Goal: Find specific page/section: Find specific page/section

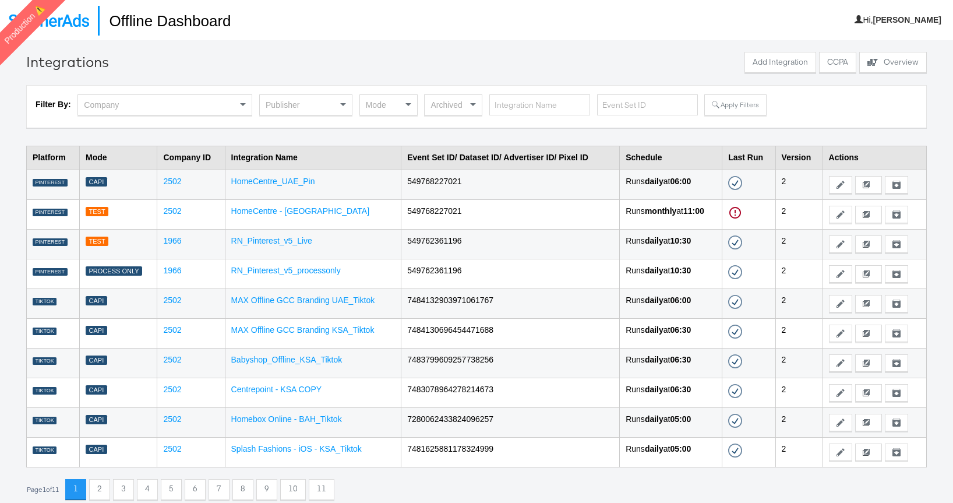
scroll to position [40, 0]
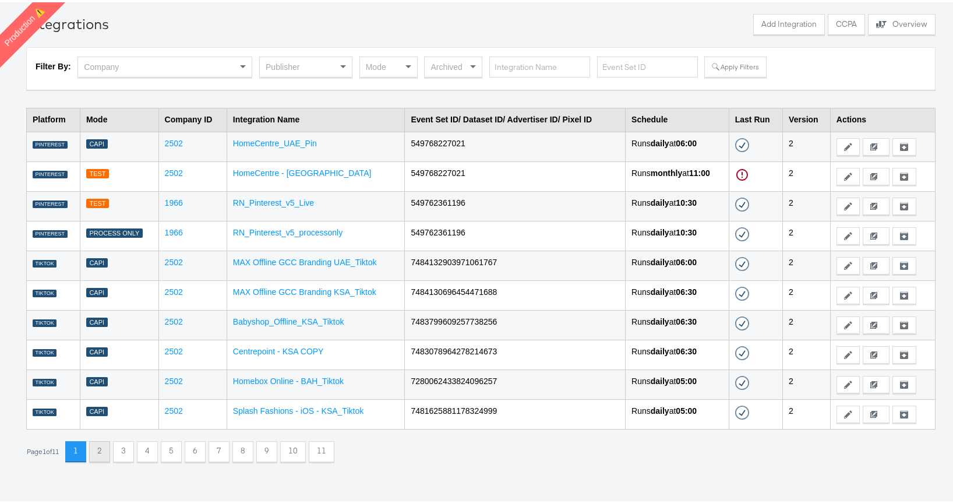
click at [100, 448] on button "2" at bounding box center [99, 449] width 21 height 21
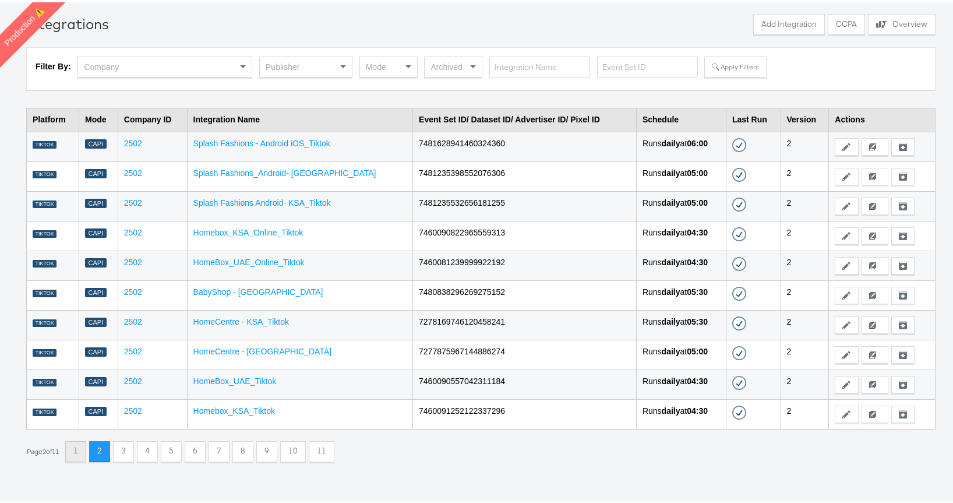
click at [80, 452] on button "1" at bounding box center [75, 449] width 21 height 21
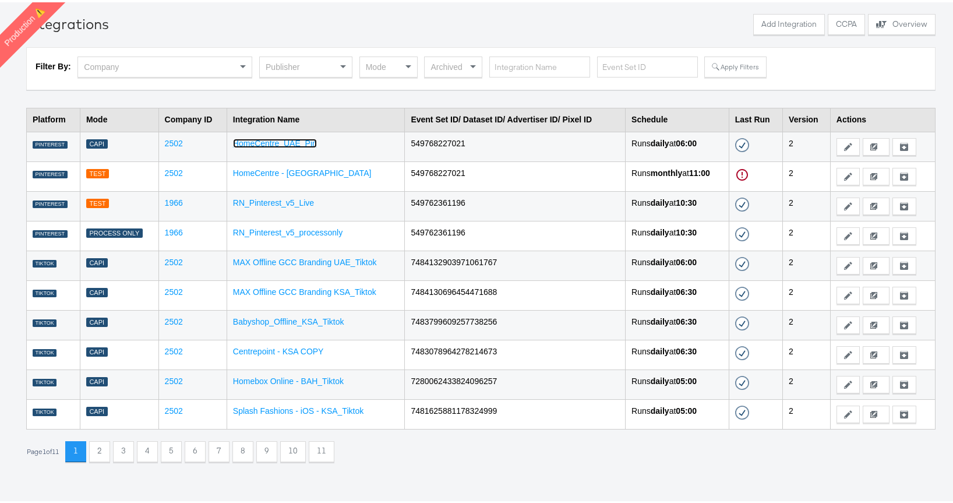
click at [285, 141] on link "HomeCentre_UAE_Pin" at bounding box center [275, 140] width 84 height 9
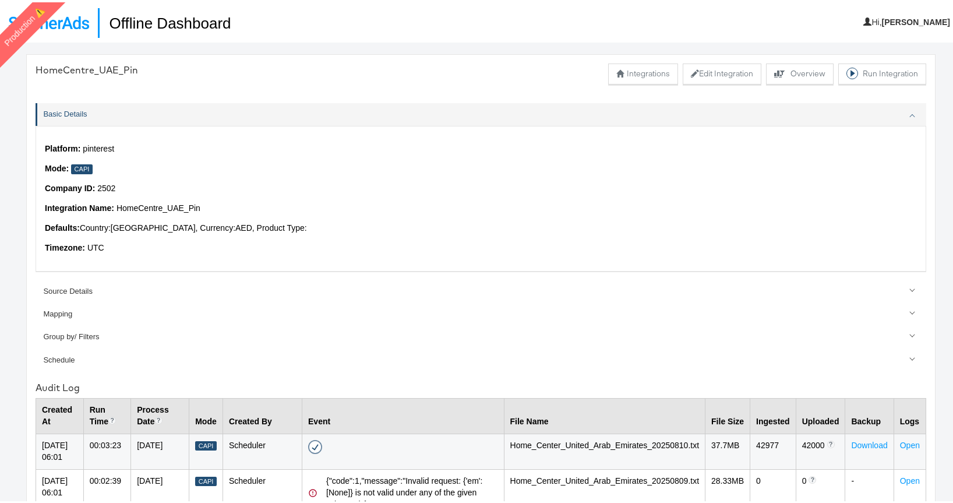
scroll to position [40, 0]
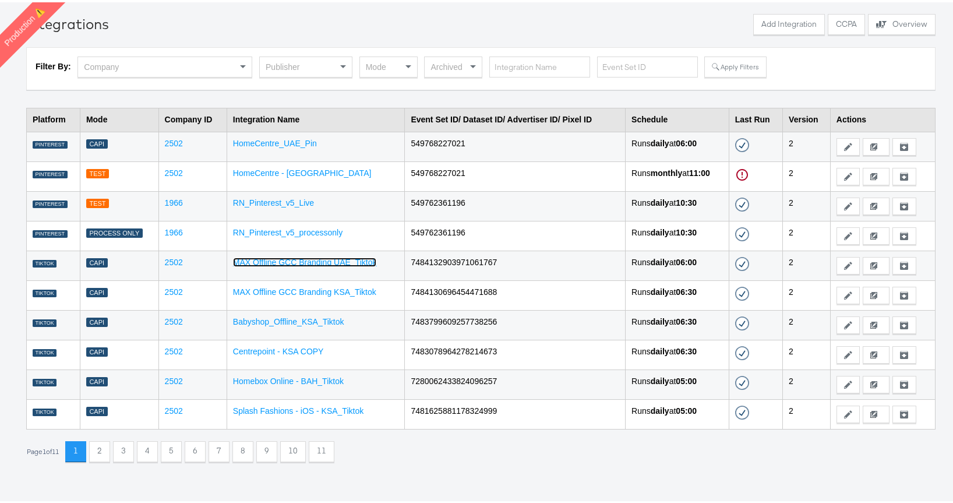
click at [293, 259] on link "MAX Offline GCC Branding UAE_Tiktok" at bounding box center [305, 259] width 144 height 9
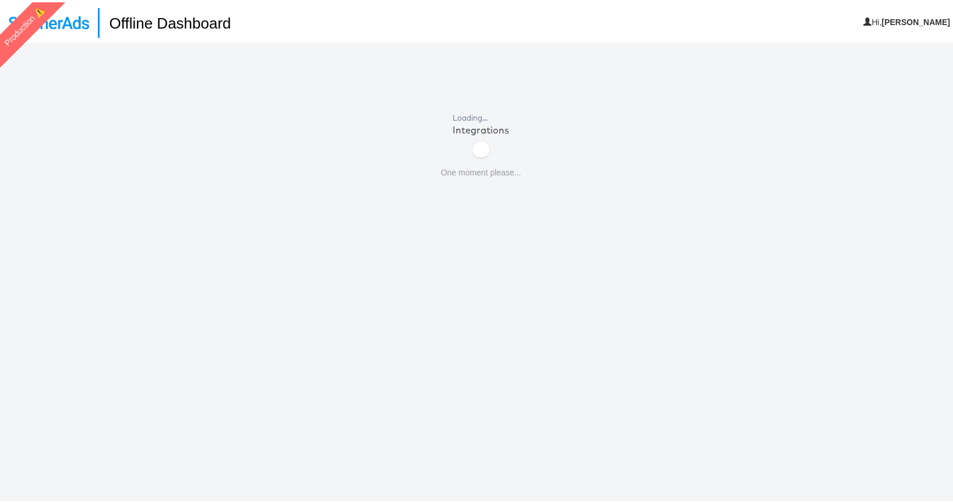
scroll to position [40, 0]
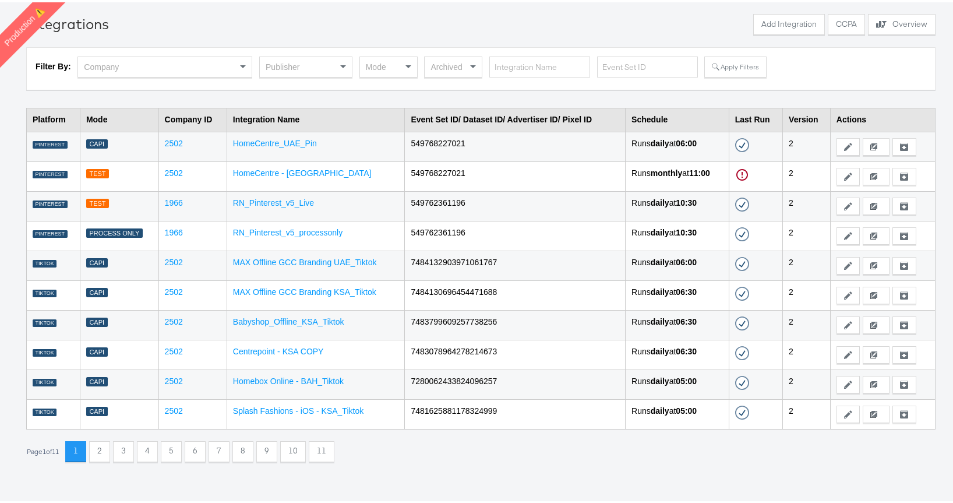
click at [260, 354] on td "Centrepoint - KSA COPY" at bounding box center [316, 352] width 178 height 30
click at [260, 350] on link "Centrepoint - KSA COPY" at bounding box center [278, 348] width 91 height 9
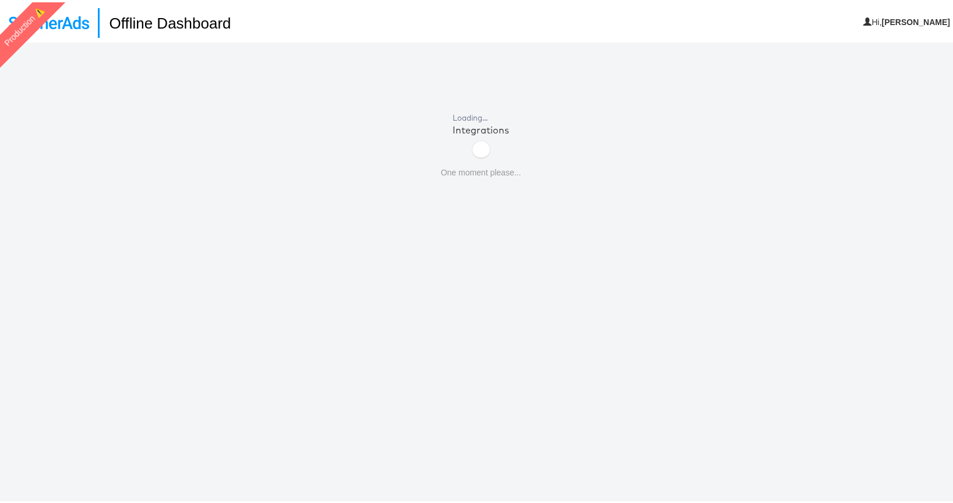
scroll to position [40, 0]
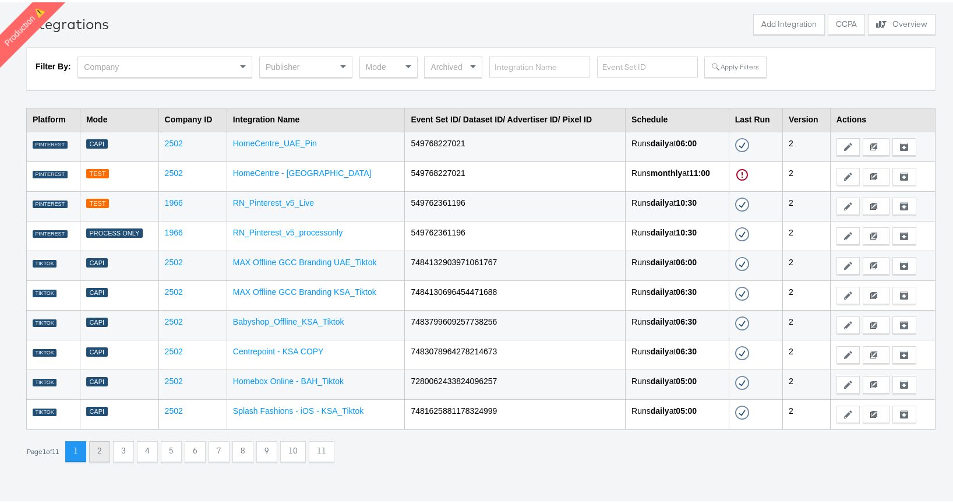
click at [103, 448] on button "2" at bounding box center [99, 449] width 21 height 21
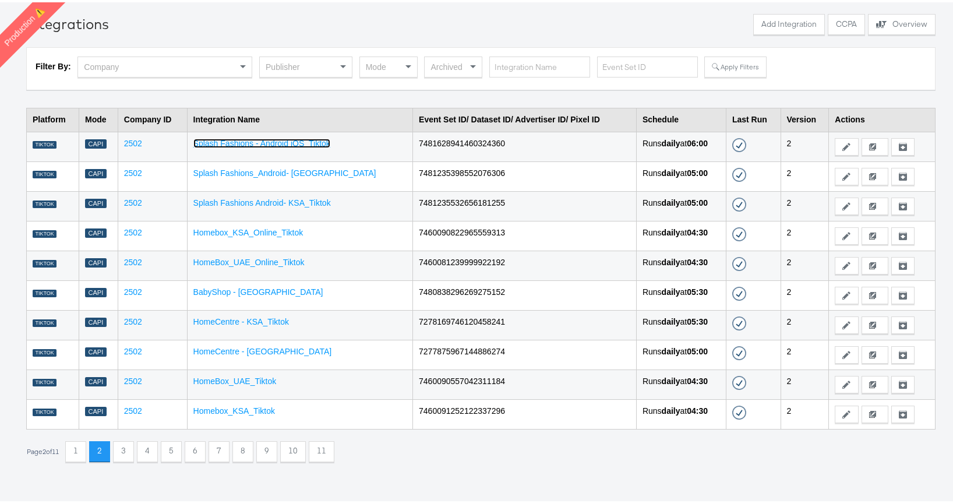
click at [281, 139] on link "Splash Fashions - Android iOS_Tiktok" at bounding box center [261, 140] width 137 height 9
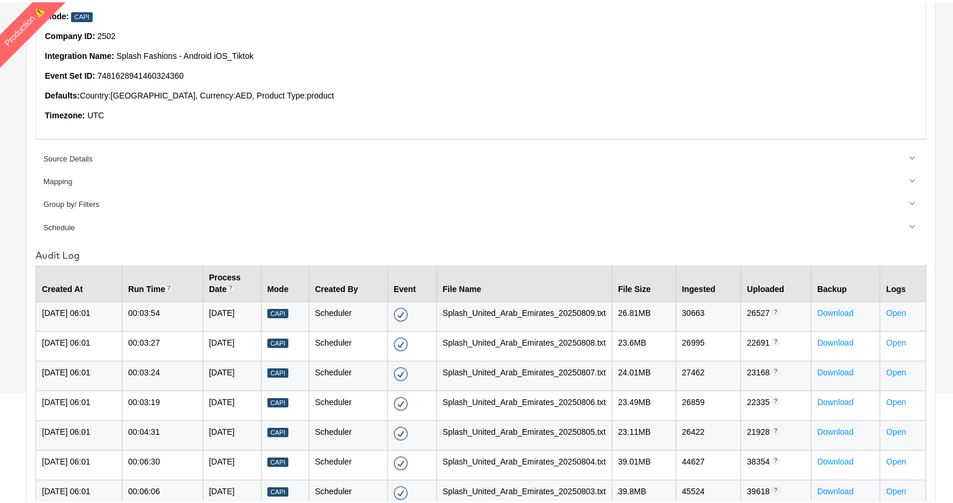
scroll to position [319, 0]
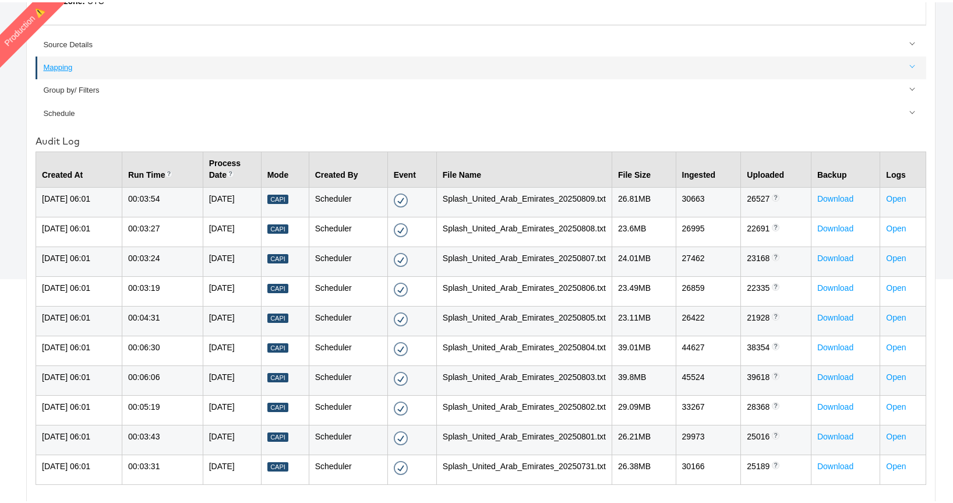
scroll to position [40, 0]
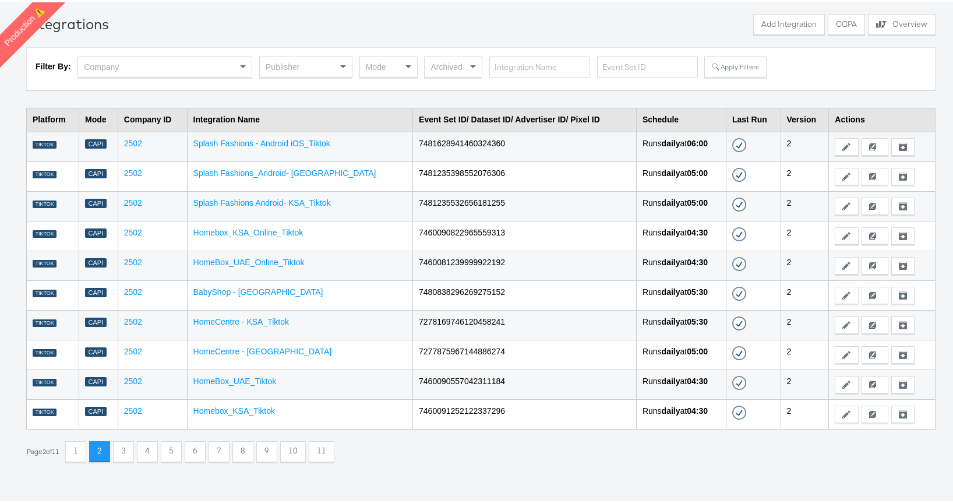
click at [306, 177] on td "Splash Fashions_Android- UAE_Tiktok" at bounding box center [299, 174] width 225 height 30
click at [301, 172] on link "Splash Fashions_Android- UAE_Tiktok" at bounding box center [284, 170] width 183 height 9
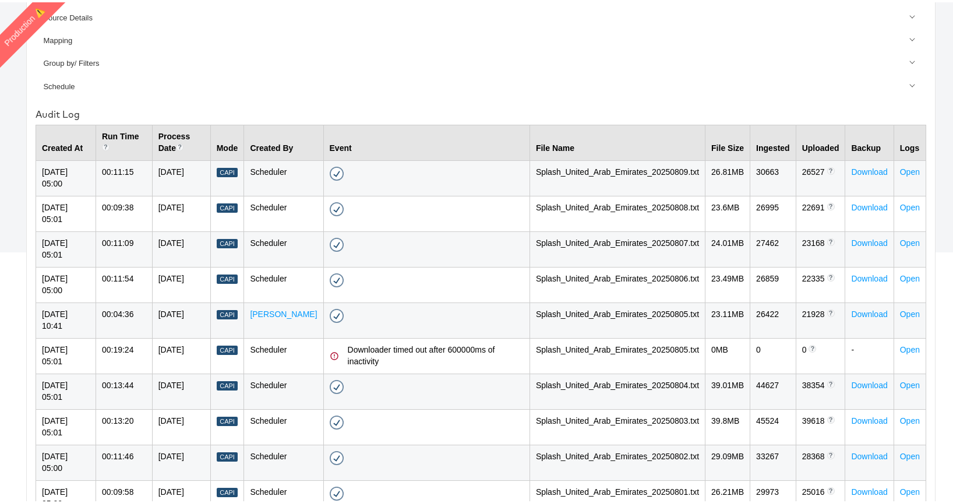
scroll to position [360, 0]
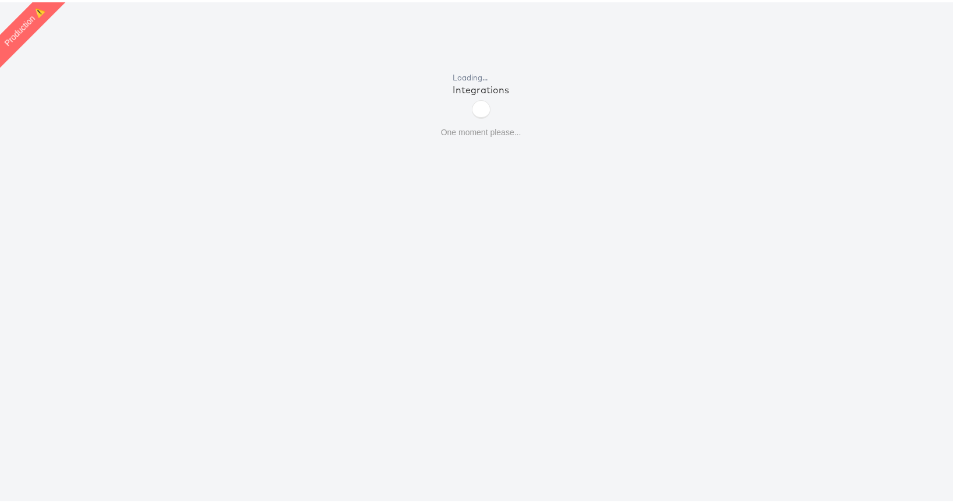
scroll to position [40, 0]
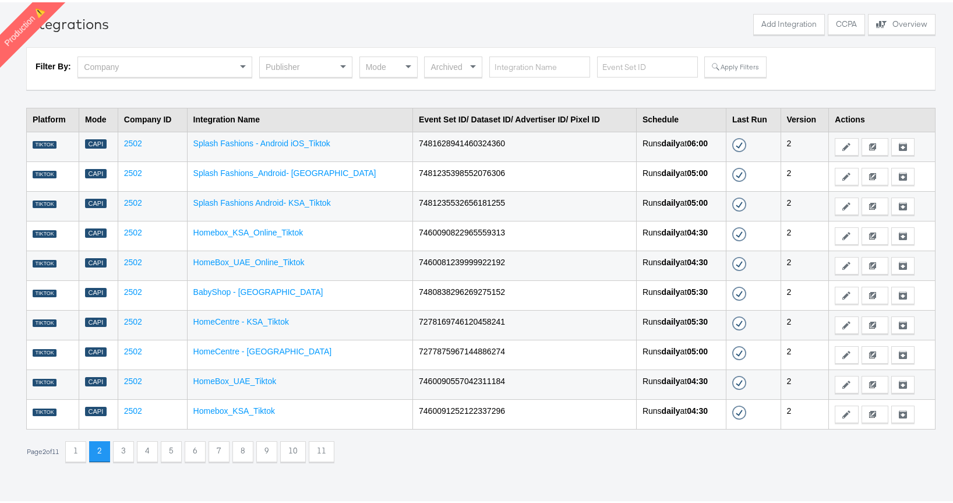
click at [257, 403] on td "Homebox_KSA_Tiktok" at bounding box center [299, 412] width 225 height 30
drag, startPoint x: 344, startPoint y: 444, endPoint x: 323, endPoint y: 450, distance: 21.1
click at [344, 444] on div "Page 2 of 11 1 2 3 4 5 6 7 8 9 10 11" at bounding box center [480, 449] width 909 height 21
click at [323, 450] on button "11" at bounding box center [322, 449] width 26 height 21
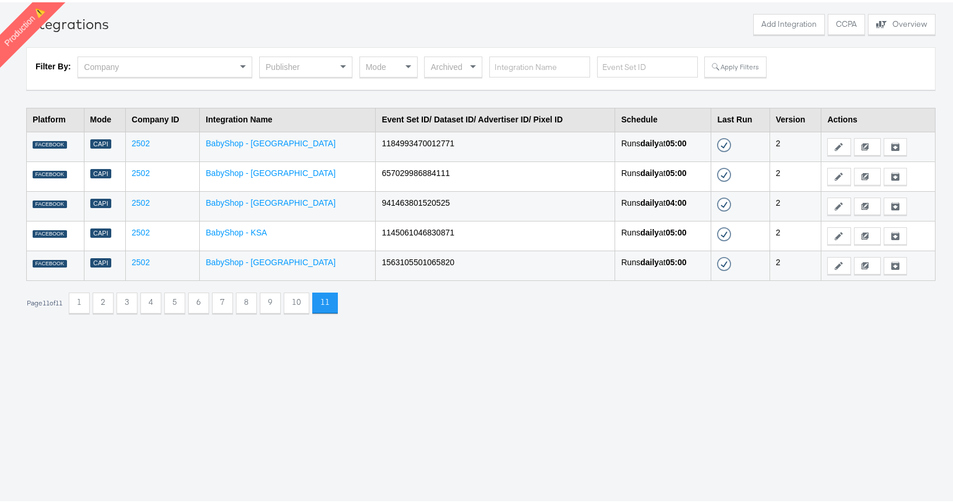
click at [237, 264] on td "BabyShop - UAE" at bounding box center [288, 263] width 176 height 30
click at [237, 261] on link "BabyShop - UAE" at bounding box center [271, 259] width 130 height 9
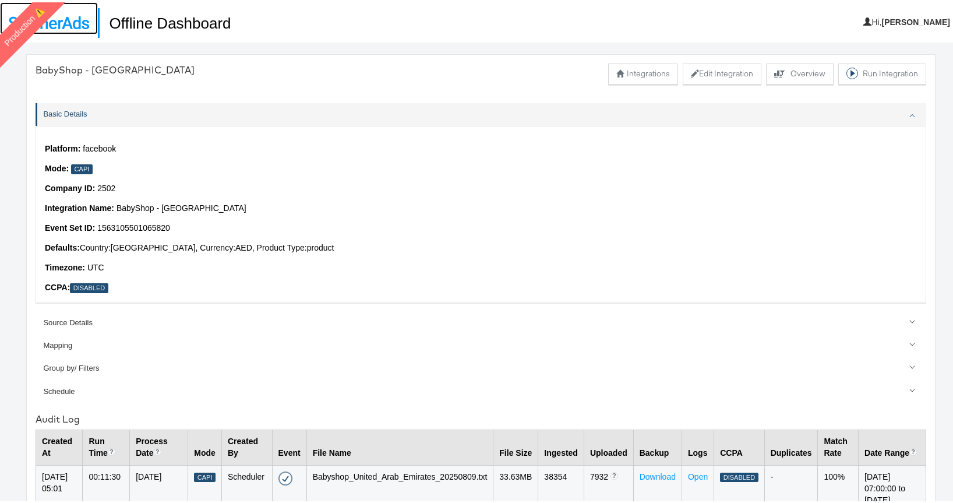
click at [73, 18] on img at bounding box center [49, 20] width 80 height 13
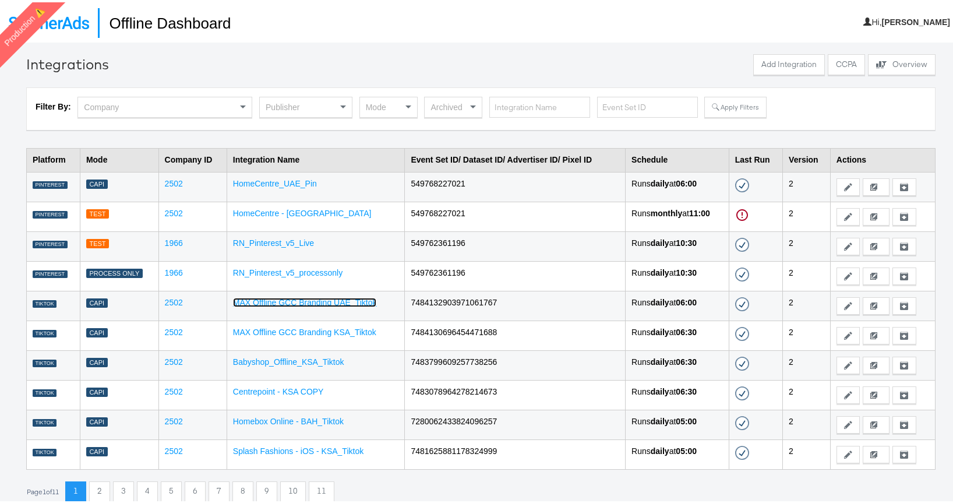
click at [280, 297] on link "MAX Offline GCC Branding UAE_Tiktok" at bounding box center [305, 299] width 144 height 9
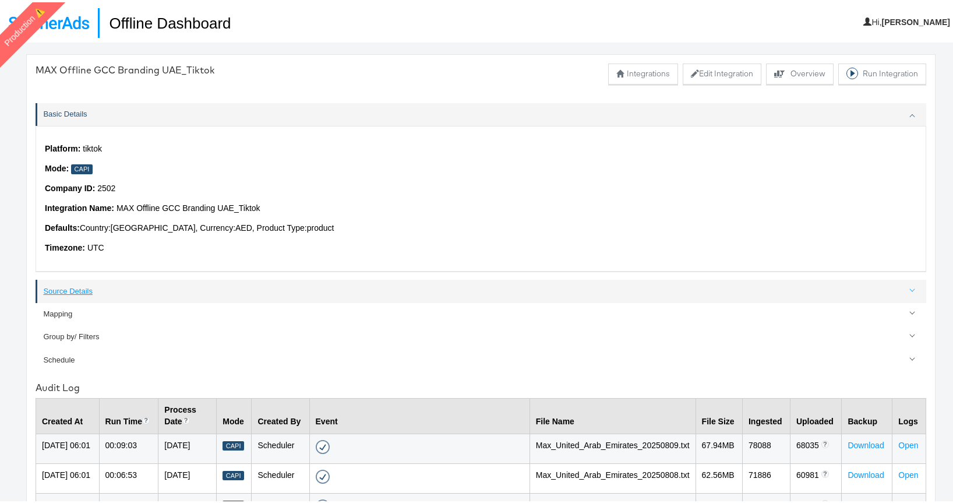
scroll to position [305, 0]
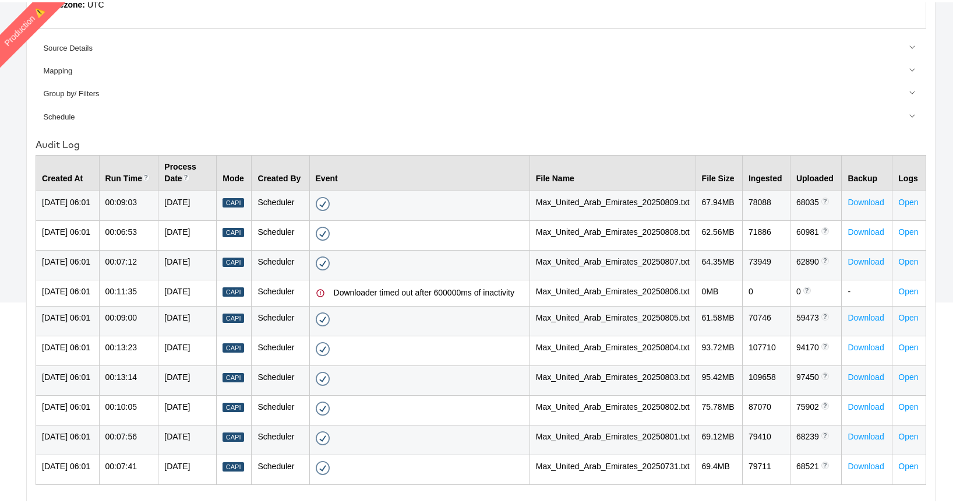
drag, startPoint x: 204, startPoint y: 256, endPoint x: 182, endPoint y: 245, distance: 24.2
click at [182, 277] on td "[DATE]" at bounding box center [187, 290] width 58 height 26
drag, startPoint x: 347, startPoint y: 244, endPoint x: 409, endPoint y: 257, distance: 63.1
click at [409, 285] on div "Downloader timed out after 600000ms of inactivity" at bounding box center [429, 291] width 190 height 12
drag, startPoint x: 199, startPoint y: 219, endPoint x: 173, endPoint y: 204, distance: 29.5
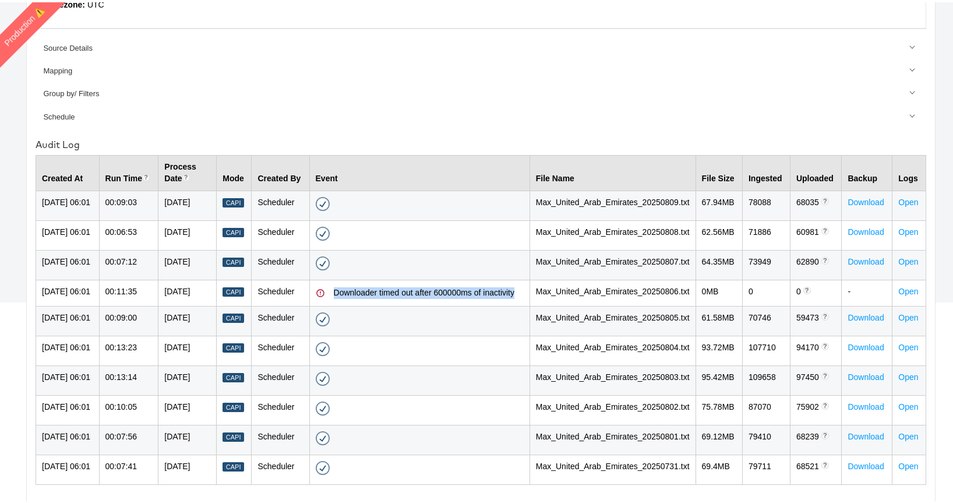
click at [173, 248] on tr "09-Aug-2025 06:01 00:07:12 07-Aug-2025 Capi Scheduler Success - 09-Aug-2025 06:…" at bounding box center [481, 263] width 890 height 30
click at [197, 188] on td "[DATE]" at bounding box center [187, 203] width 58 height 30
click at [191, 188] on td "[DATE]" at bounding box center [187, 203] width 58 height 30
drag, startPoint x: 172, startPoint y: 243, endPoint x: 181, endPoint y: 239, distance: 9.1
click at [179, 277] on tr "08-Aug-2025 06:01 00:11:35 06-Aug-2025 Capi Scheduler Downloader timed out afte…" at bounding box center [481, 290] width 890 height 26
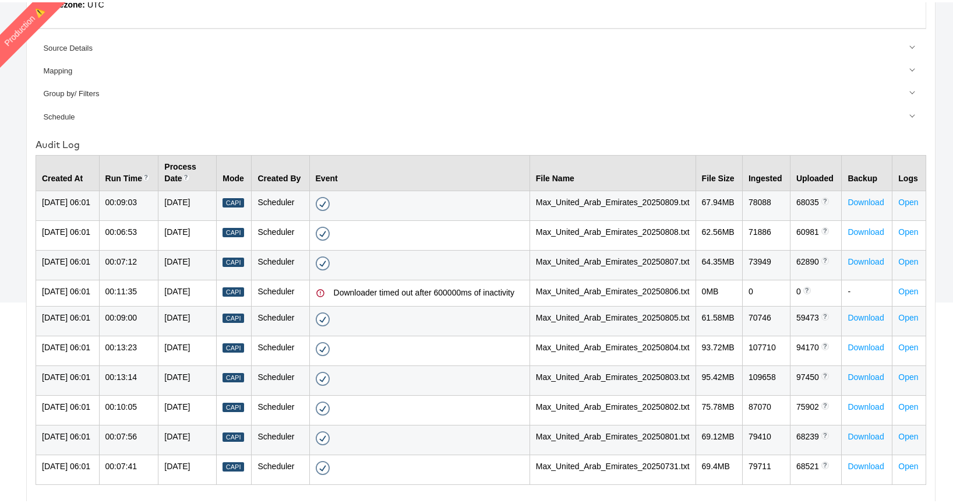
drag, startPoint x: 181, startPoint y: 239, endPoint x: 200, endPoint y: 257, distance: 26.8
click at [200, 277] on td "[DATE]" at bounding box center [187, 290] width 58 height 26
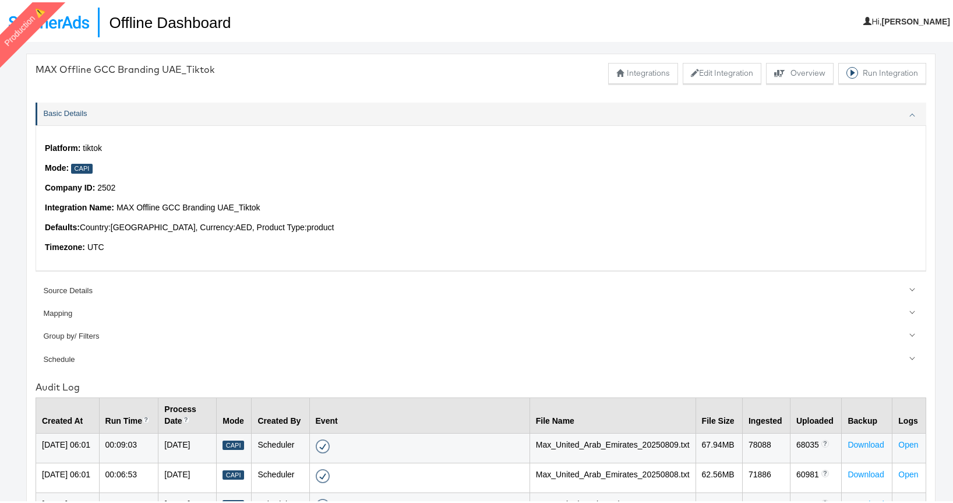
scroll to position [0, 0]
click at [81, 15] on img at bounding box center [49, 20] width 80 height 13
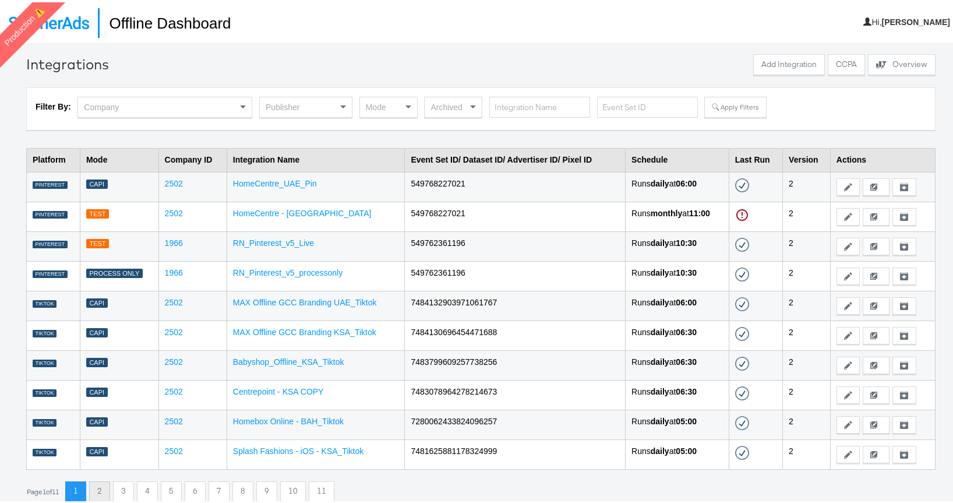
click at [102, 492] on button "2" at bounding box center [99, 489] width 21 height 21
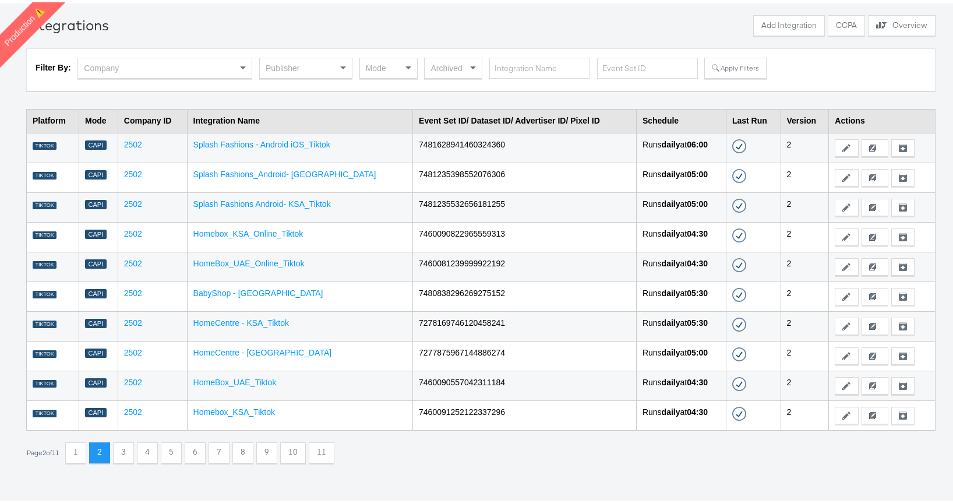
scroll to position [40, 0]
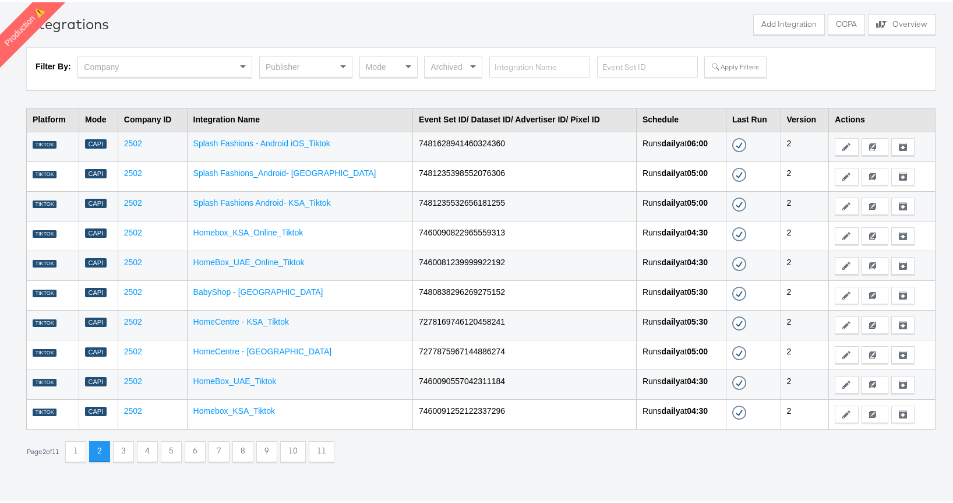
click at [272, 266] on td "HomeBox_UAE_Online_Tiktok" at bounding box center [299, 263] width 225 height 30
click at [270, 260] on link "HomeBox_UAE_Online_Tiktok" at bounding box center [248, 259] width 111 height 9
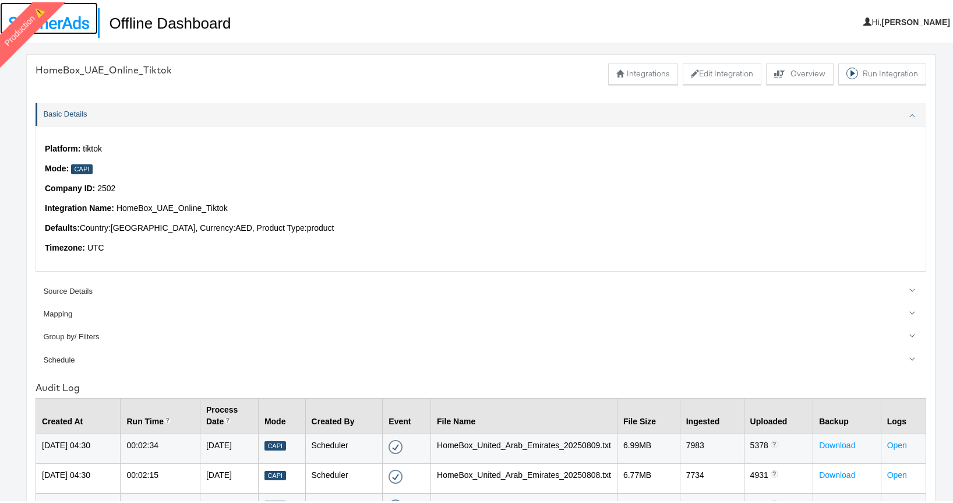
click at [66, 22] on img at bounding box center [49, 20] width 80 height 13
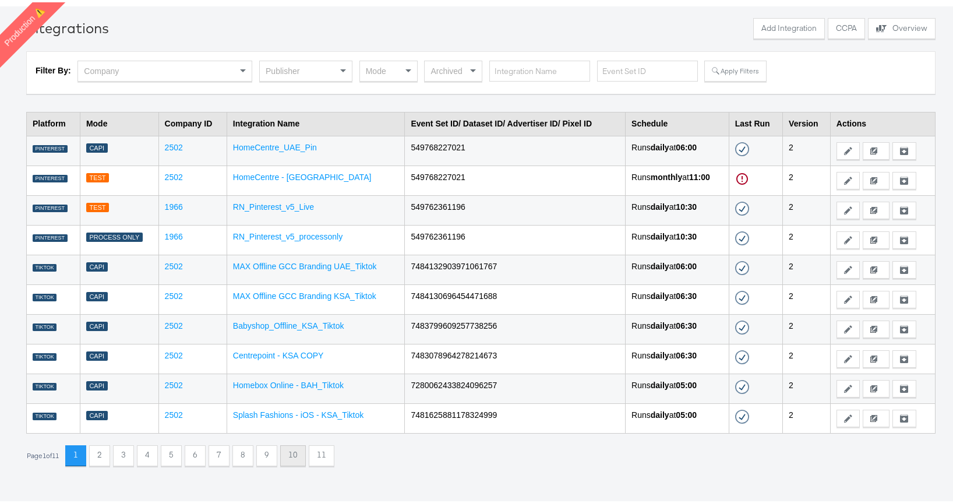
scroll to position [40, 0]
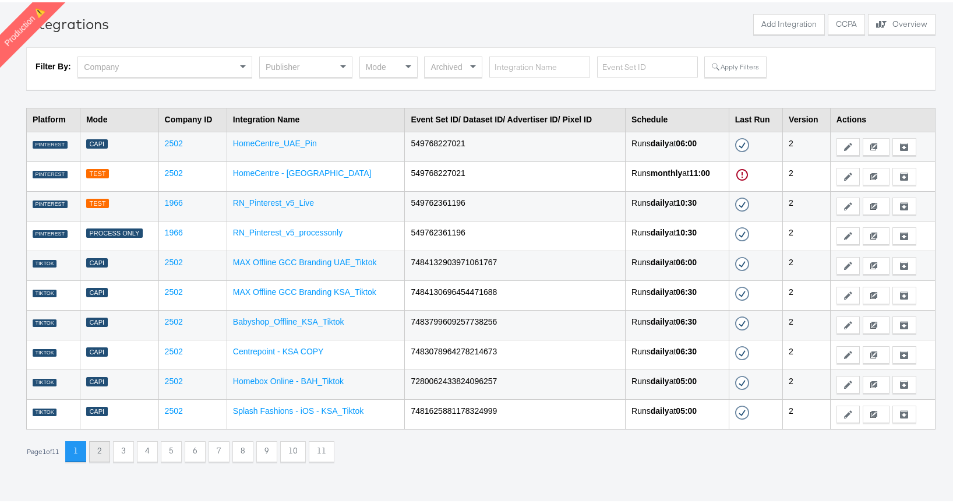
click at [104, 451] on button "2" at bounding box center [99, 449] width 21 height 21
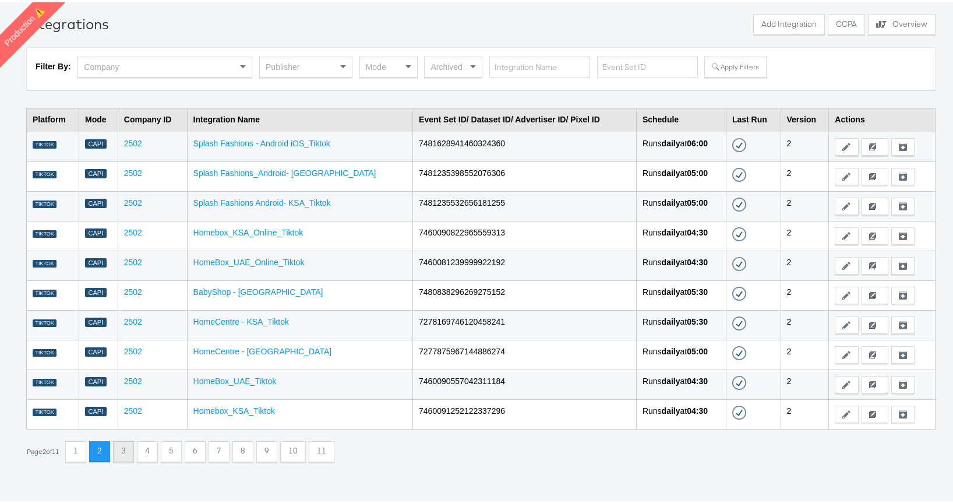
click at [126, 454] on button "3" at bounding box center [123, 449] width 21 height 21
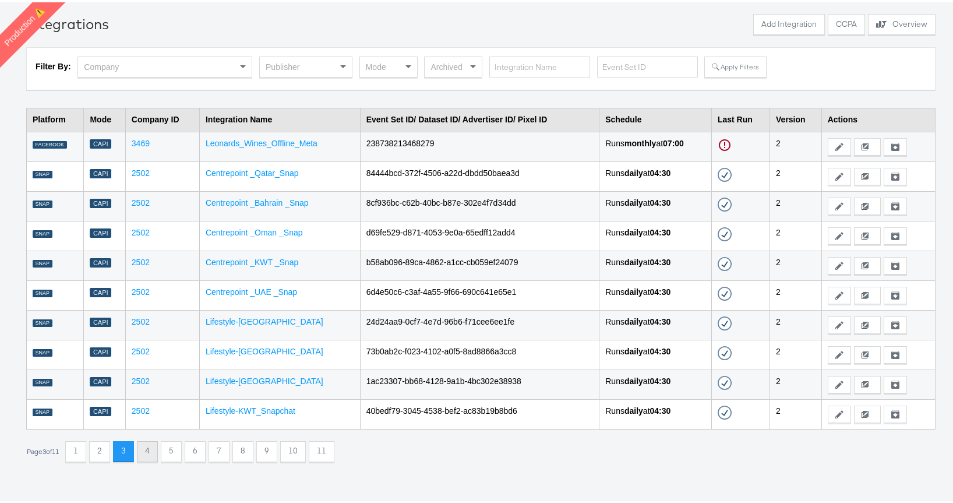
click at [158, 455] on button "4" at bounding box center [147, 449] width 21 height 21
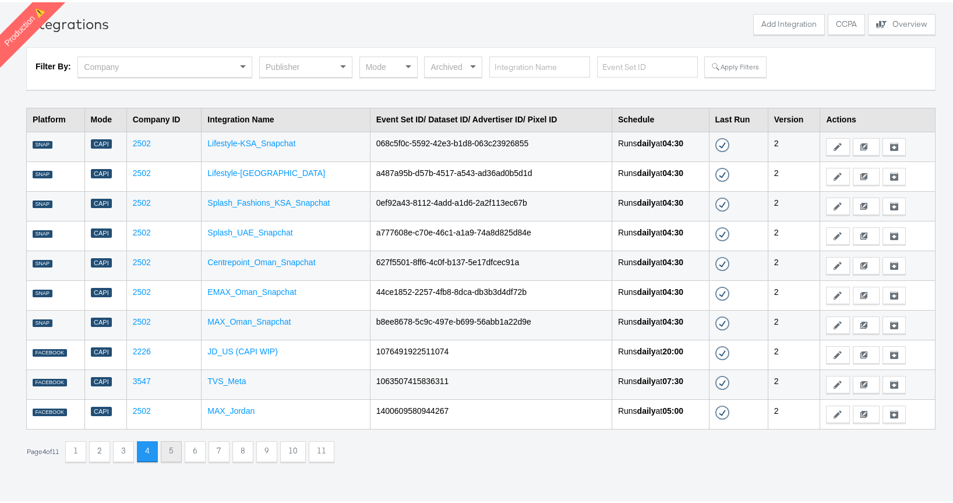
click at [182, 452] on button "5" at bounding box center [171, 449] width 21 height 21
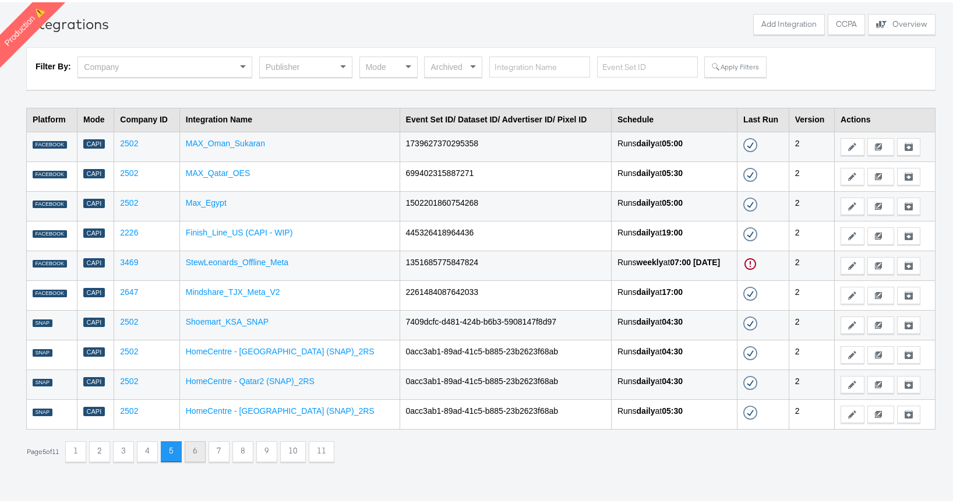
click at [196, 451] on button "6" at bounding box center [195, 449] width 21 height 21
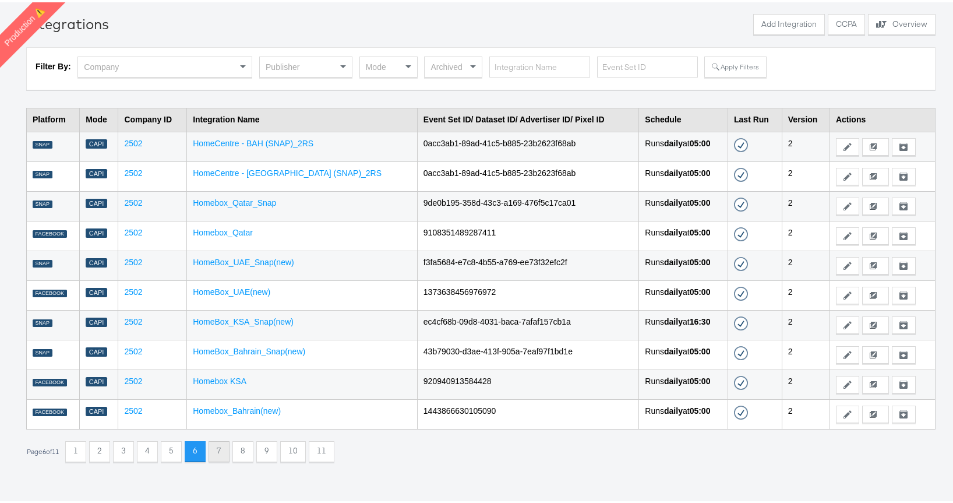
click at [216, 449] on button "7" at bounding box center [219, 449] width 21 height 21
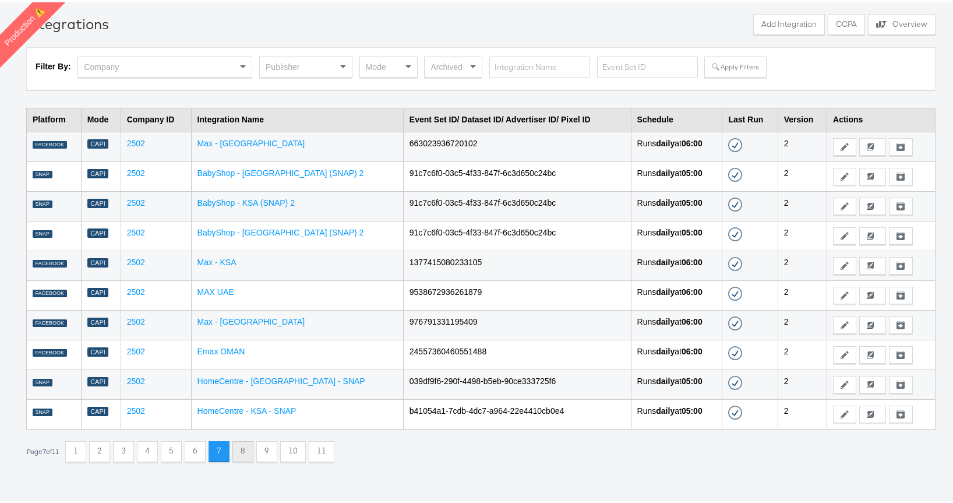
click at [245, 450] on button "8" at bounding box center [242, 449] width 21 height 21
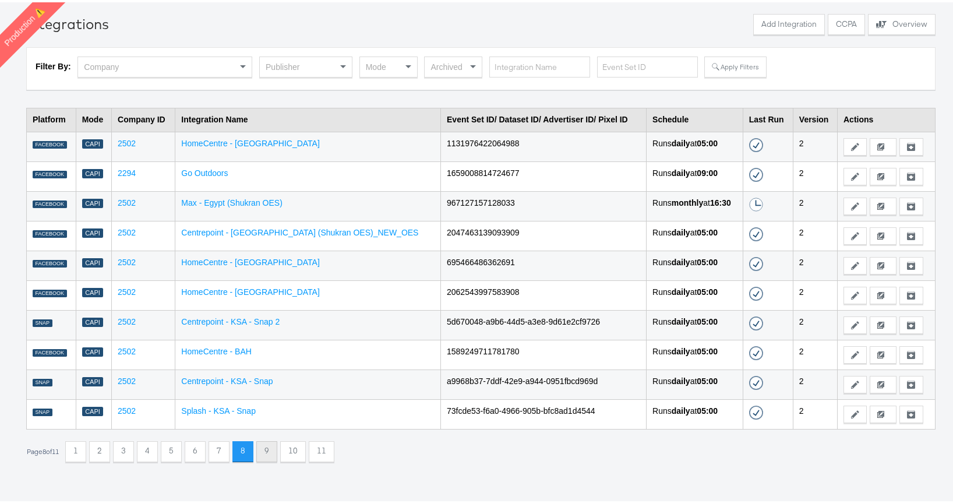
click at [271, 449] on button "9" at bounding box center [266, 449] width 21 height 21
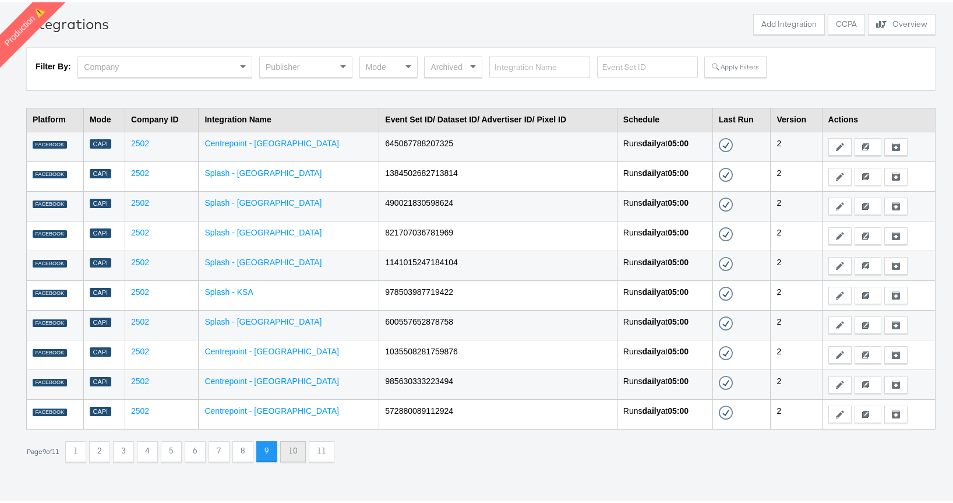
click at [295, 455] on button "10" at bounding box center [293, 449] width 26 height 21
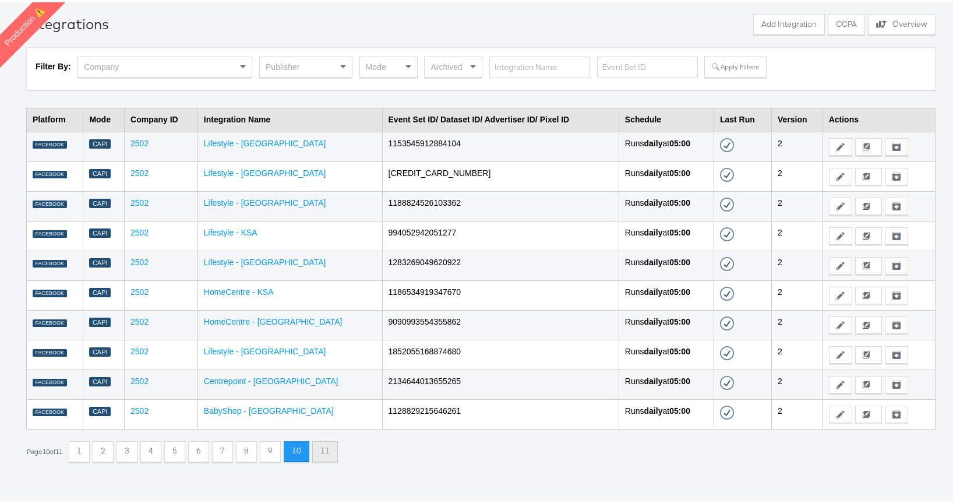
click at [331, 453] on button "11" at bounding box center [325, 449] width 26 height 21
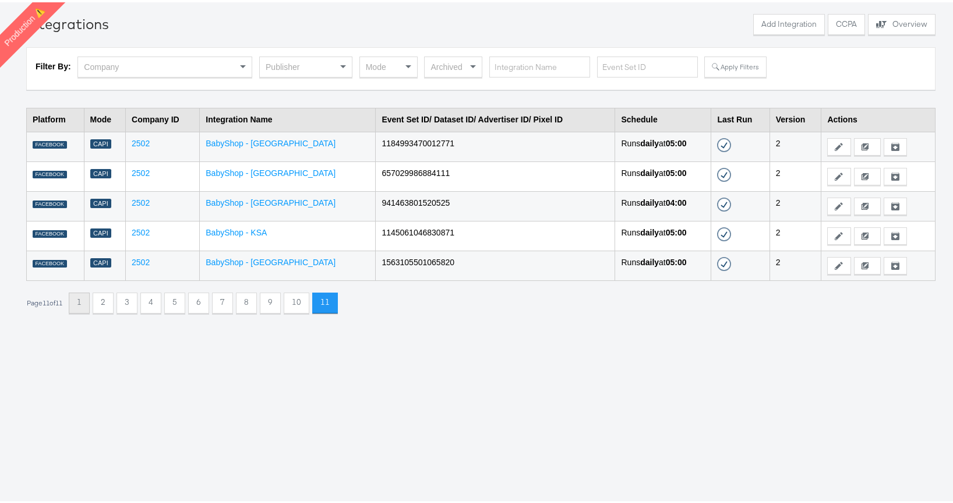
click at [83, 302] on button "1" at bounding box center [79, 300] width 21 height 21
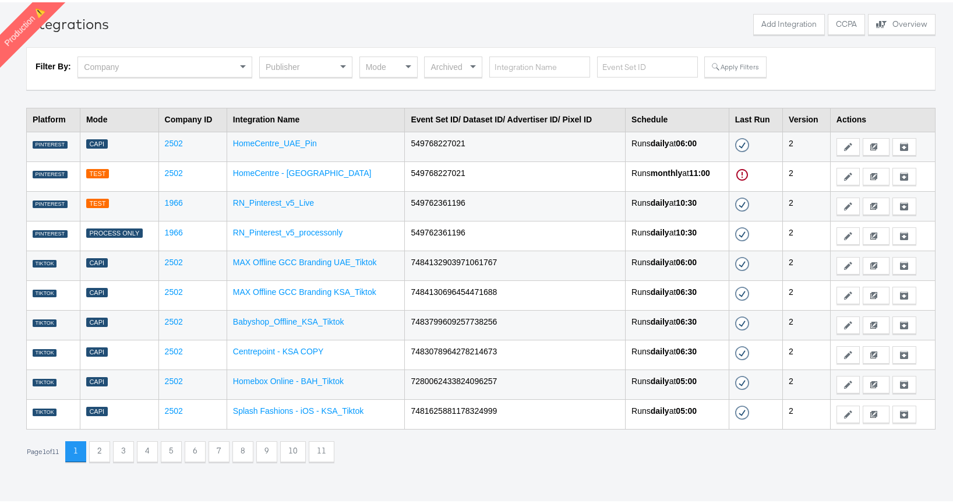
click at [110, 454] on button "2" at bounding box center [99, 449] width 21 height 21
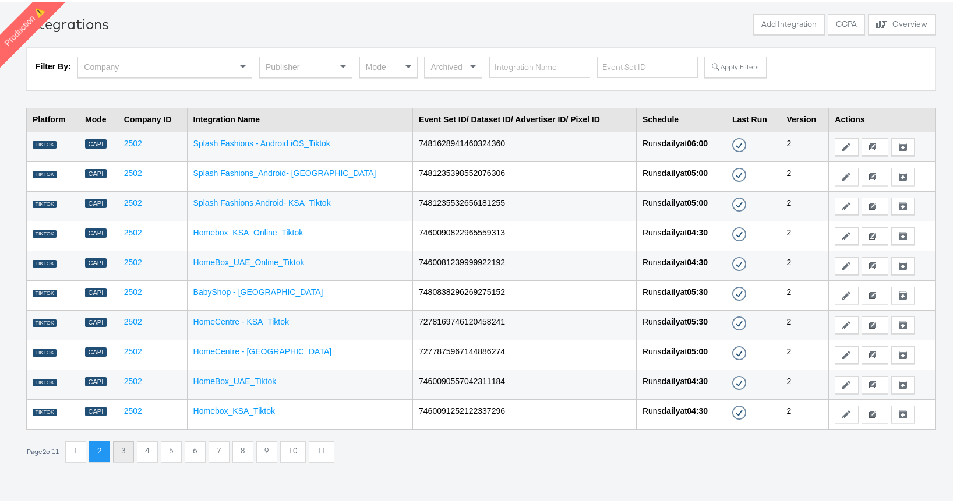
click at [134, 453] on button "3" at bounding box center [123, 449] width 21 height 21
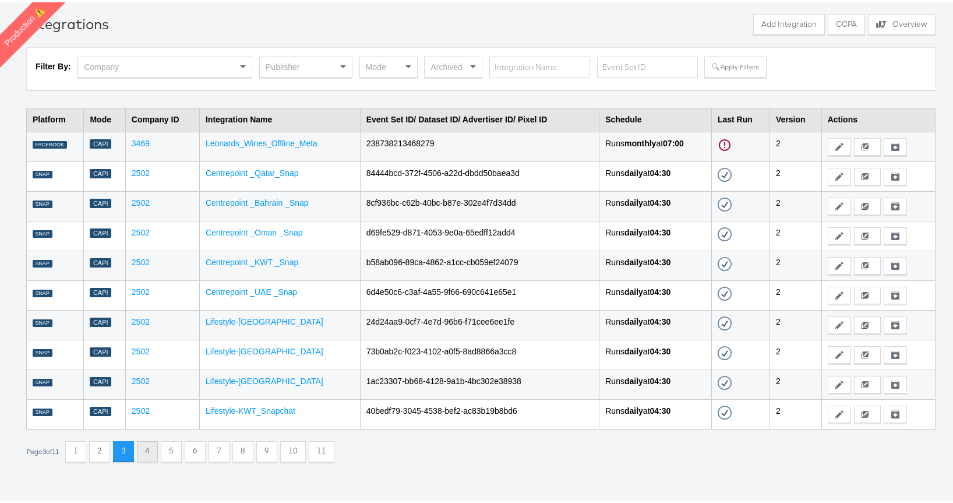
click at [153, 452] on button "4" at bounding box center [147, 449] width 21 height 21
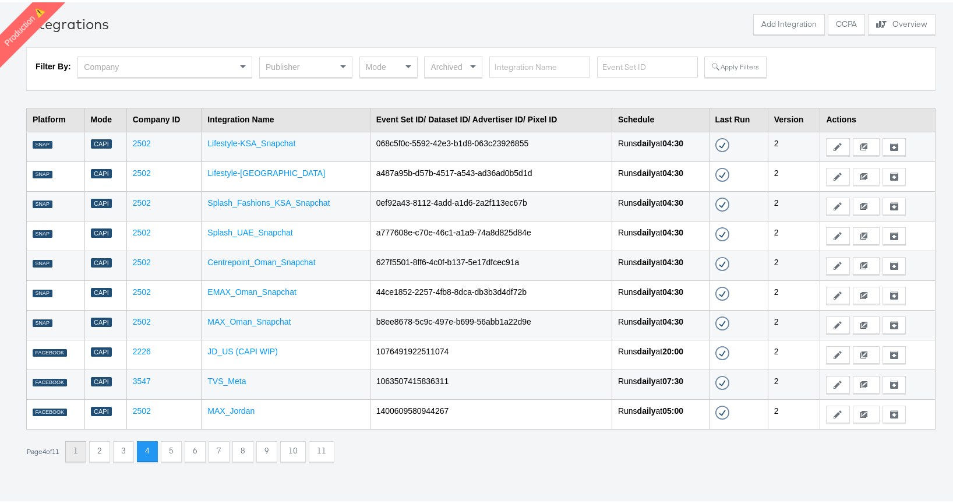
click at [86, 451] on button "1" at bounding box center [75, 449] width 21 height 21
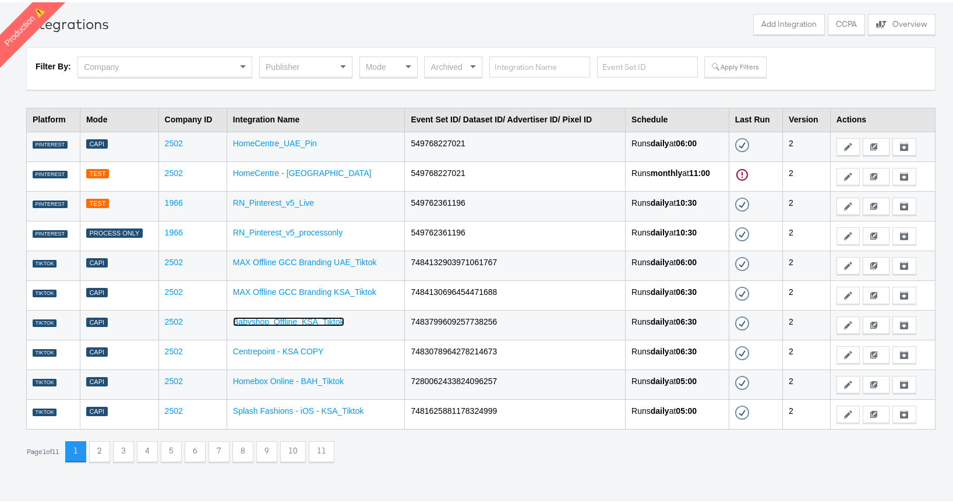
click at [297, 322] on link "Babyshop_Offline_KSA_Tiktok" at bounding box center [288, 319] width 111 height 9
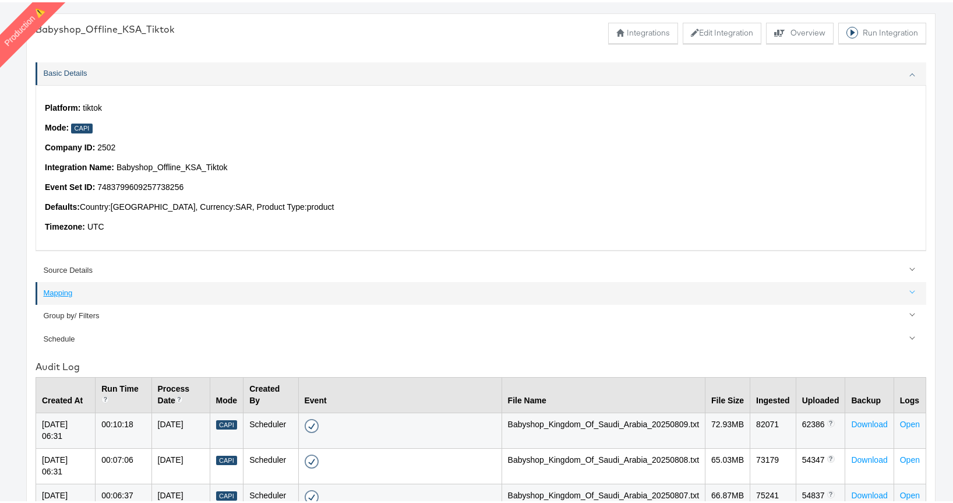
scroll to position [324, 0]
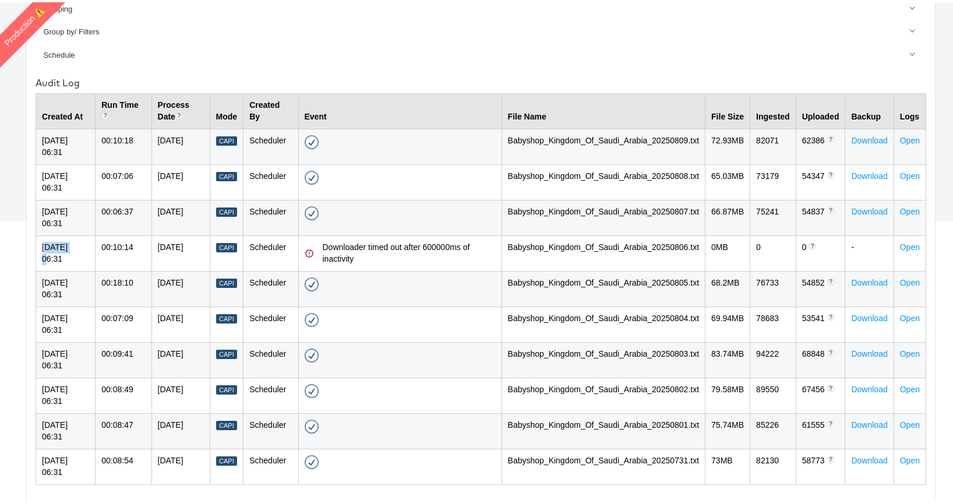
drag, startPoint x: 49, startPoint y: 245, endPoint x: 74, endPoint y: 244, distance: 25.1
click at [74, 244] on td "08-Aug-2025 06:31" at bounding box center [65, 251] width 59 height 36
drag, startPoint x: 330, startPoint y: 242, endPoint x: 371, endPoint y: 256, distance: 43.1
click at [371, 256] on div "Downloader timed out after 600000ms of inactivity" at bounding box center [400, 250] width 191 height 23
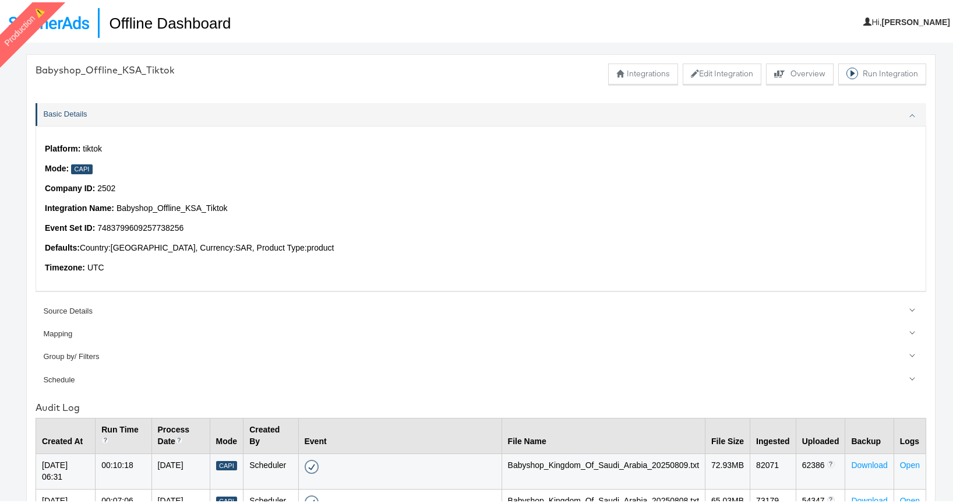
scroll to position [40, 0]
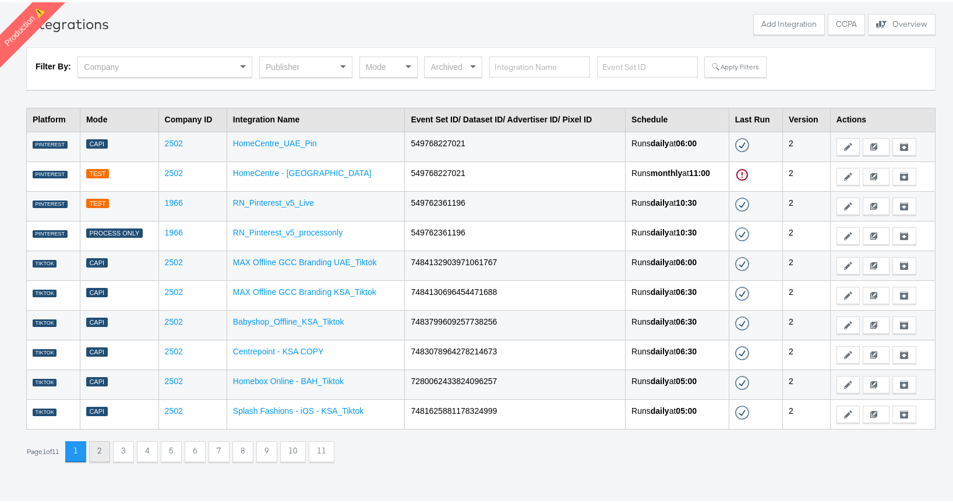
click at [103, 443] on button "2" at bounding box center [99, 449] width 21 height 21
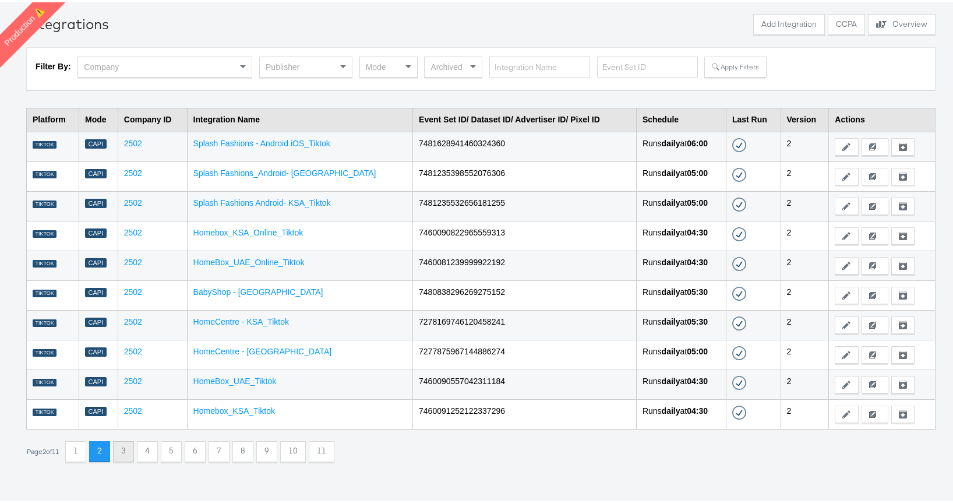
click at [128, 446] on button "3" at bounding box center [123, 449] width 21 height 21
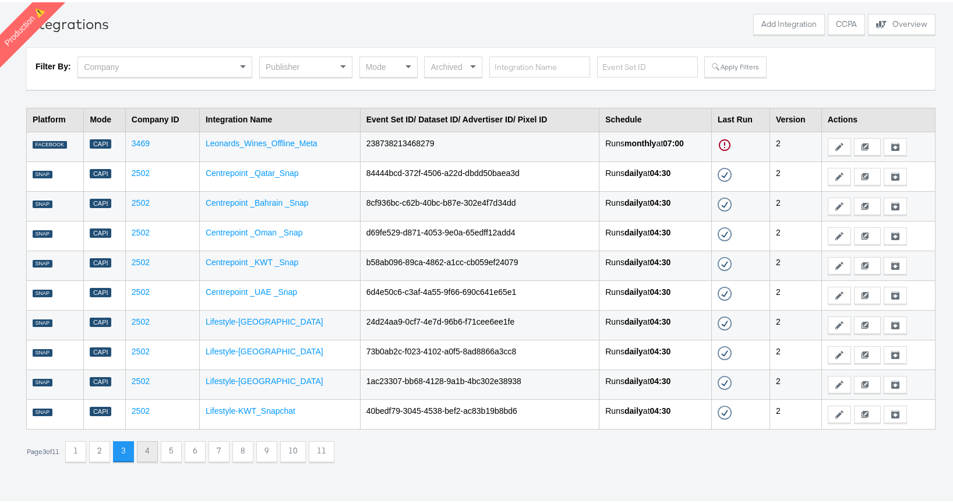
click at [156, 444] on button "4" at bounding box center [147, 449] width 21 height 21
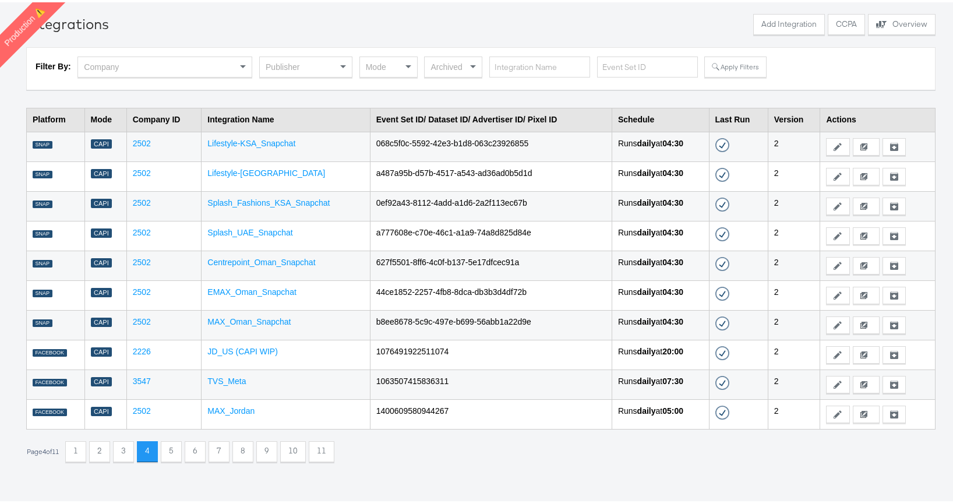
click at [249, 310] on td "MAX_Oman_Snapchat" at bounding box center [286, 323] width 168 height 30
click at [245, 318] on link "MAX_Oman_Snapchat" at bounding box center [248, 319] width 83 height 9
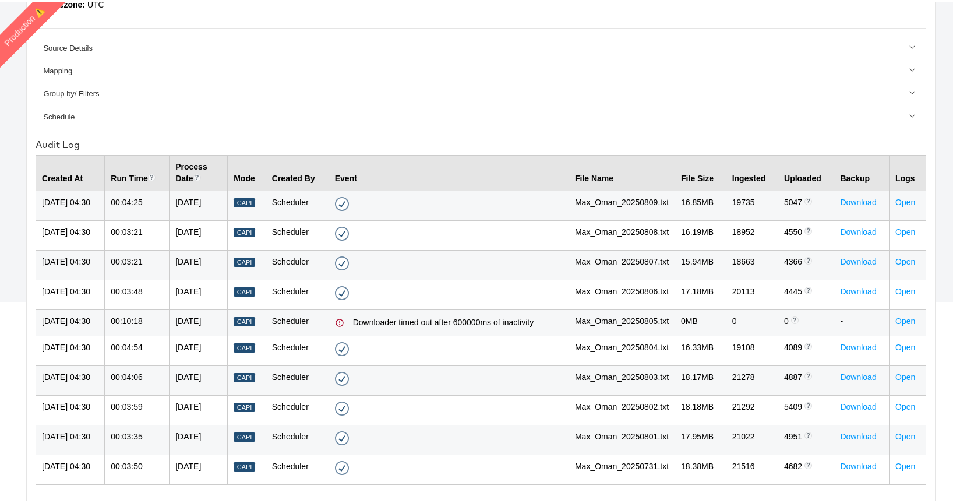
scroll to position [299, 0]
drag, startPoint x: 367, startPoint y: 287, endPoint x: 548, endPoint y: 289, distance: 180.6
click at [548, 313] on div "Downloader timed out after 600000ms of inactivity" at bounding box center [449, 320] width 228 height 14
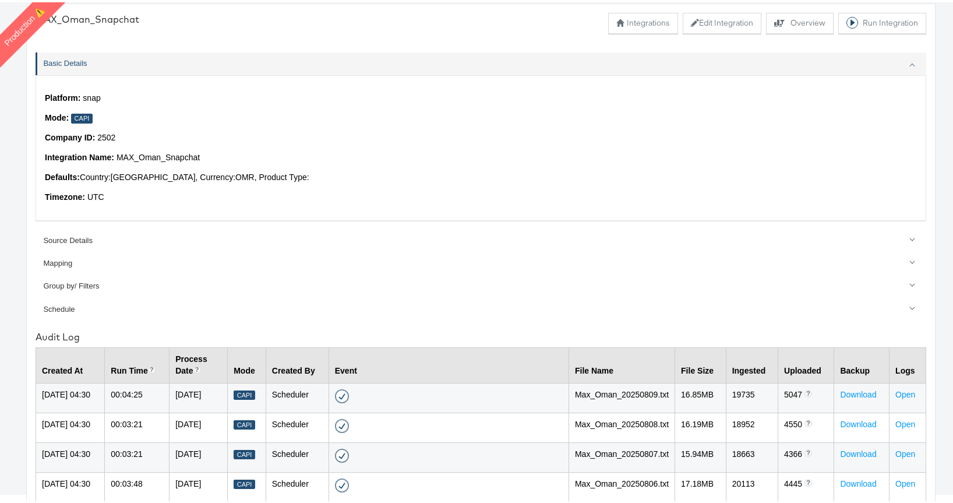
scroll to position [0, 0]
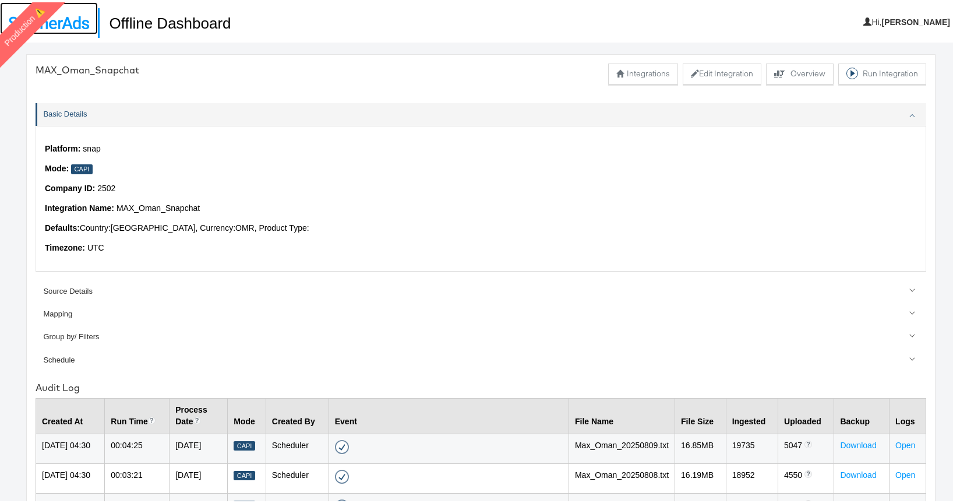
click at [82, 24] on img at bounding box center [49, 20] width 80 height 13
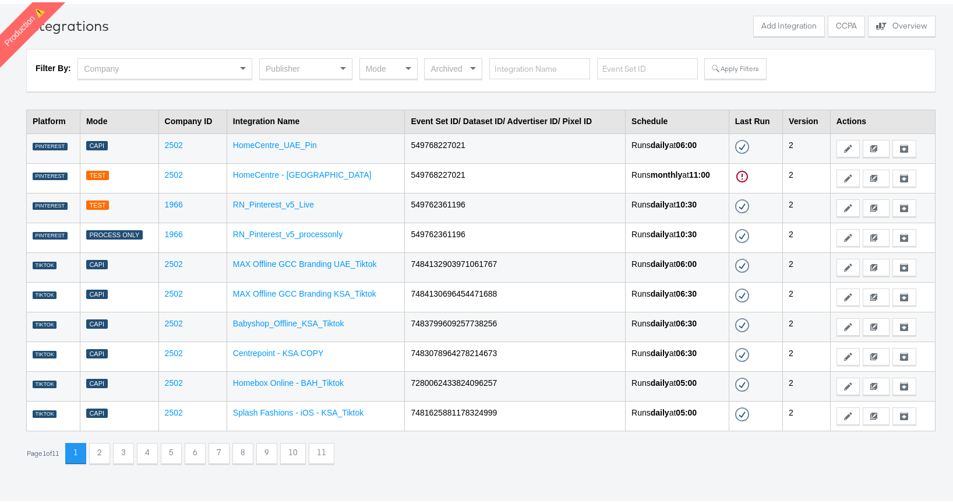
scroll to position [40, 0]
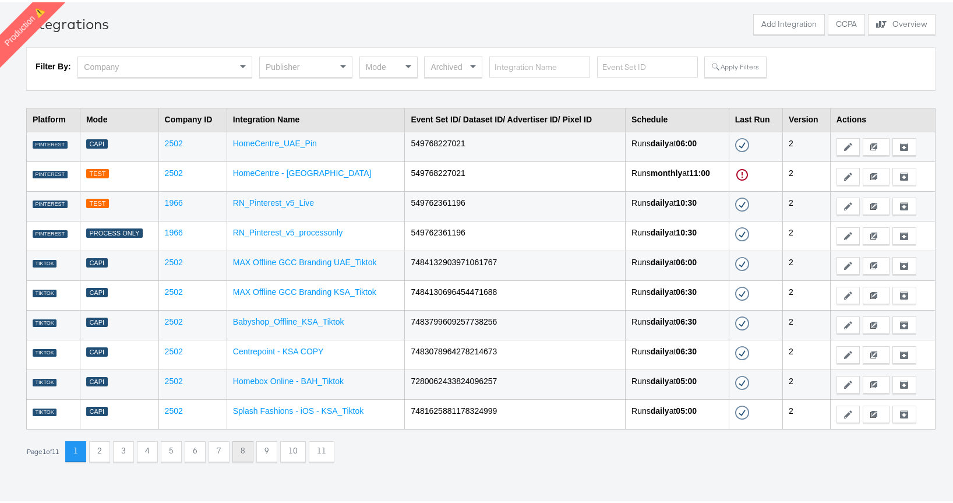
click at [252, 449] on button "8" at bounding box center [242, 449] width 21 height 21
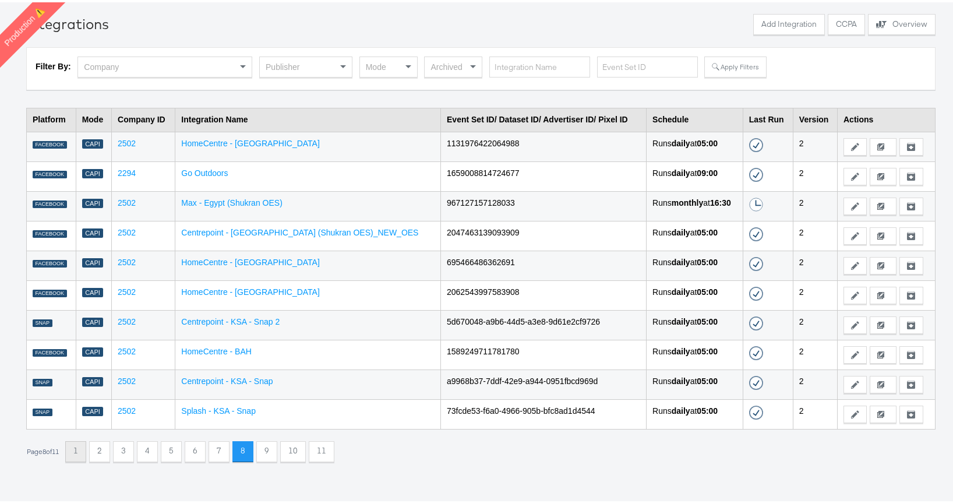
click at [84, 456] on button "1" at bounding box center [75, 449] width 21 height 21
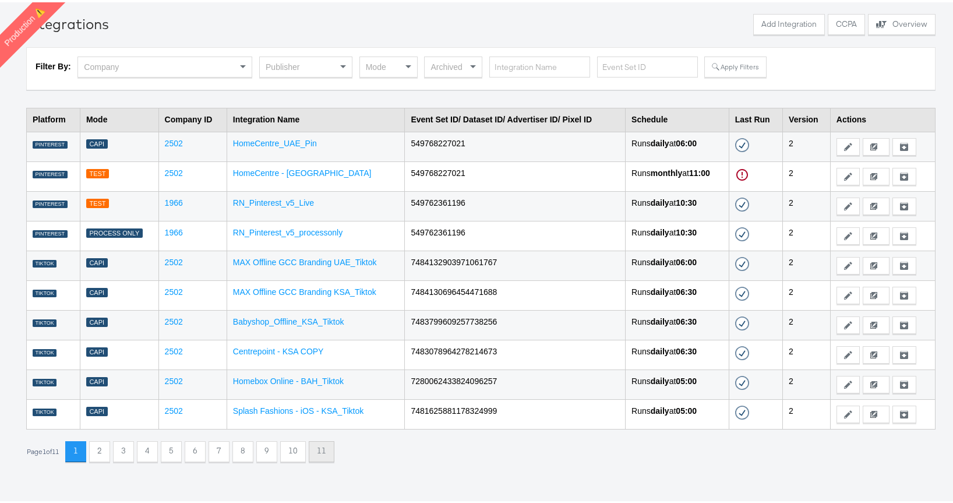
click at [329, 449] on button "11" at bounding box center [322, 449] width 26 height 21
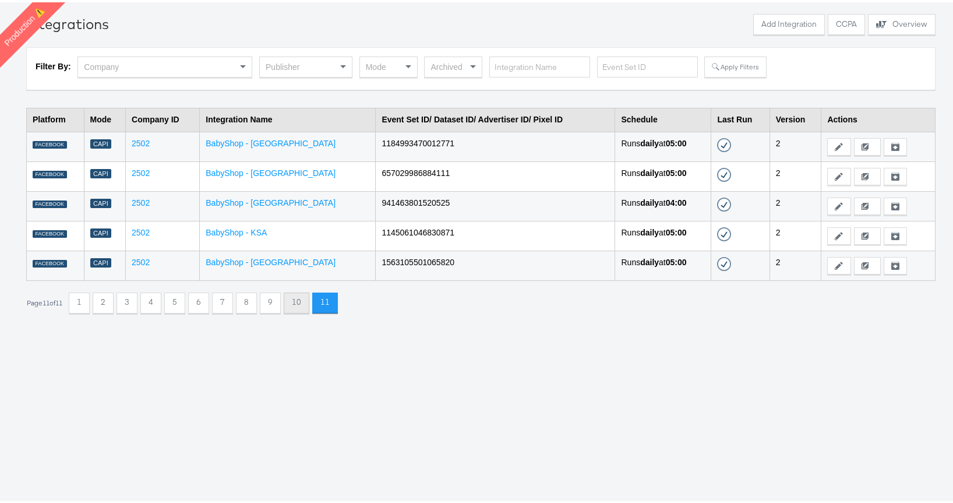
click at [303, 303] on button "10" at bounding box center [297, 300] width 26 height 21
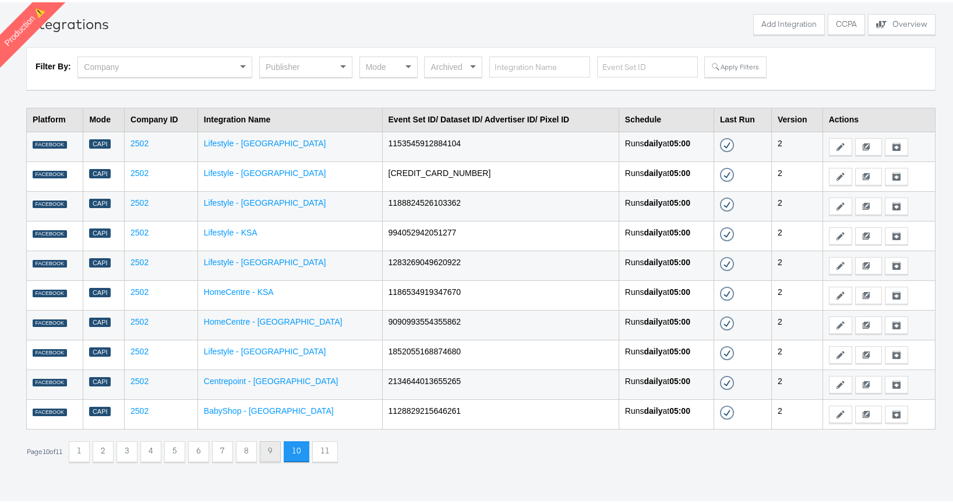
click at [279, 452] on button "9" at bounding box center [270, 449] width 21 height 21
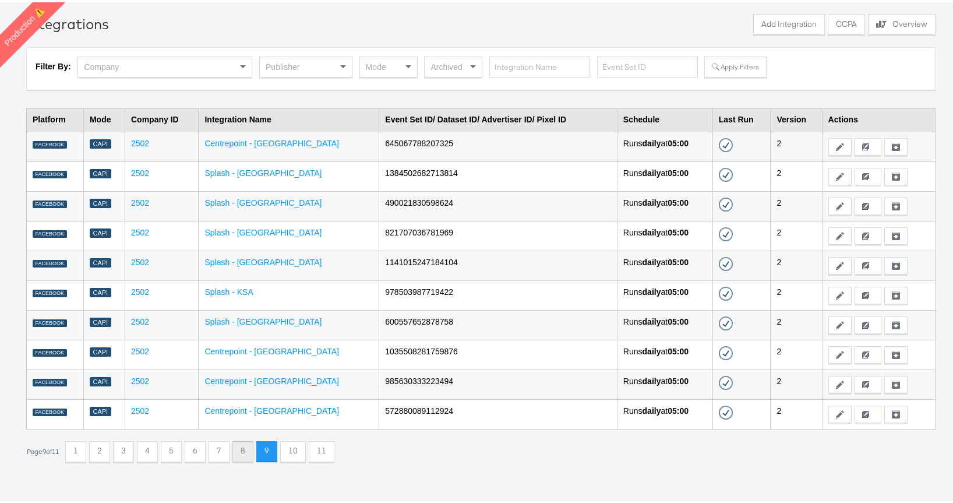
click at [248, 453] on button "8" at bounding box center [242, 449] width 21 height 21
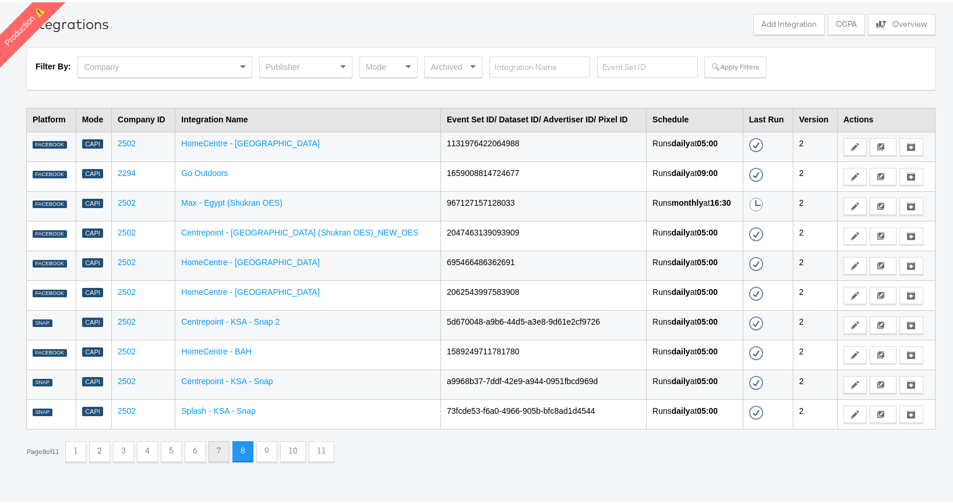
click at [225, 452] on button "7" at bounding box center [219, 449] width 21 height 21
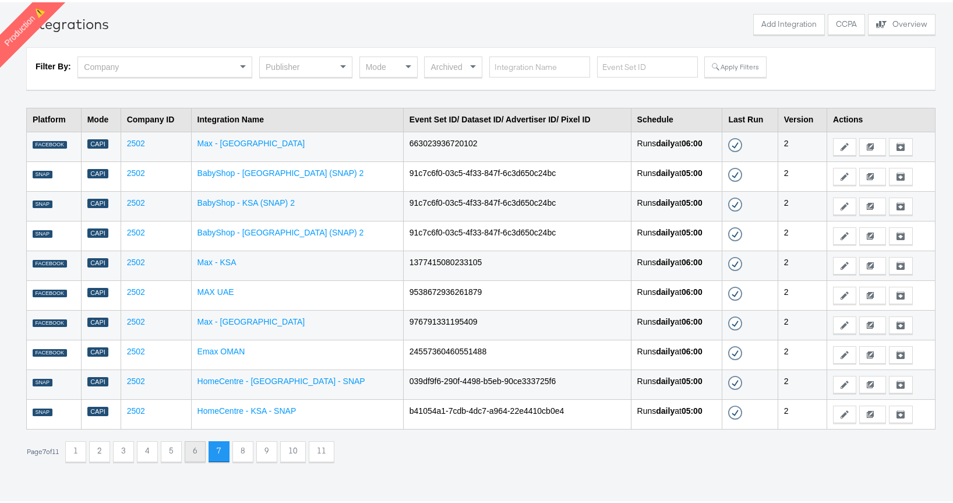
click at [206, 452] on button "6" at bounding box center [195, 449] width 21 height 21
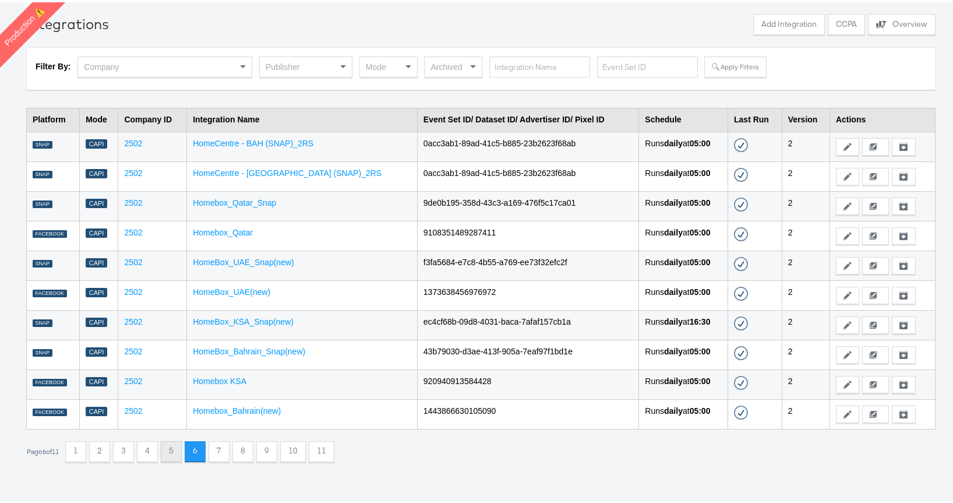
click at [182, 449] on button "5" at bounding box center [171, 449] width 21 height 21
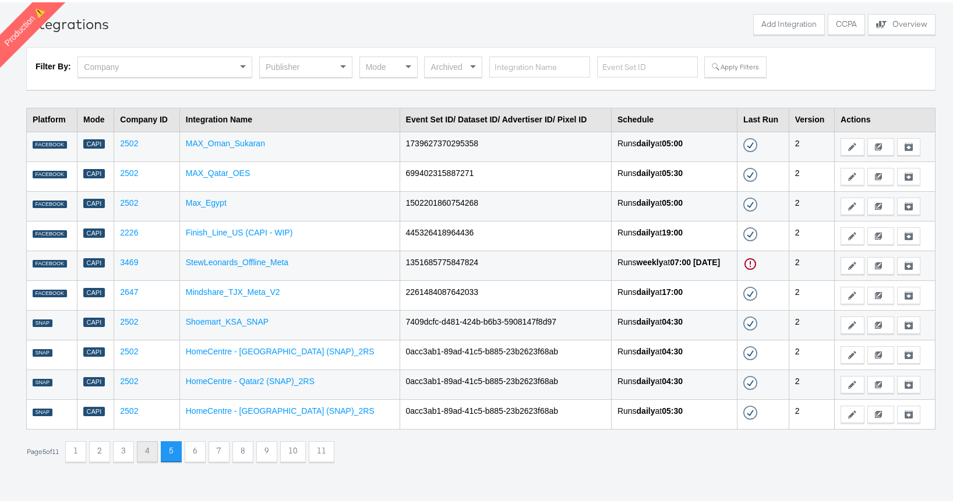
click at [144, 451] on button "4" at bounding box center [147, 449] width 21 height 21
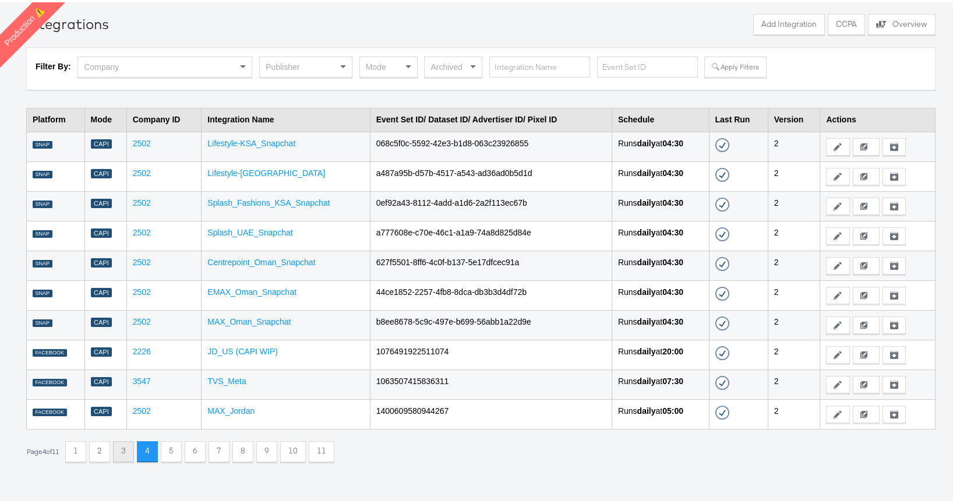
click at [125, 453] on button "3" at bounding box center [123, 449] width 21 height 21
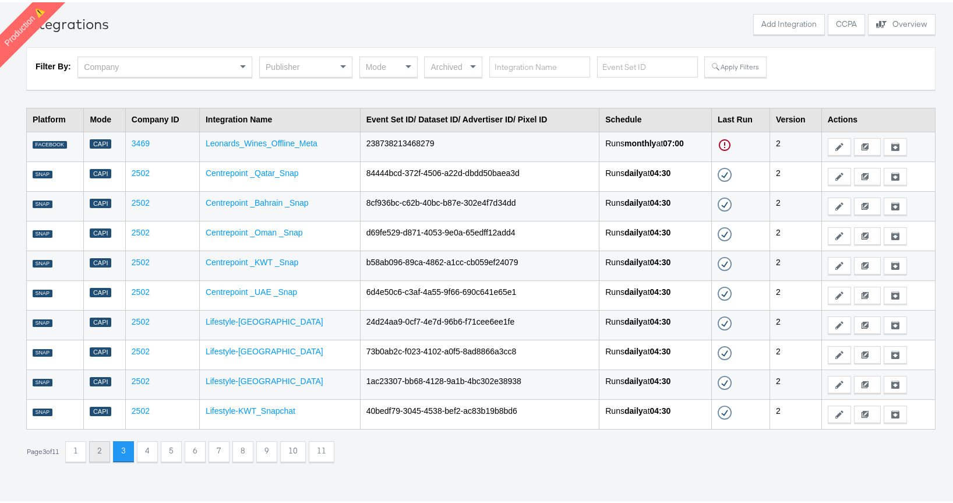
click at [108, 453] on button "2" at bounding box center [99, 449] width 21 height 21
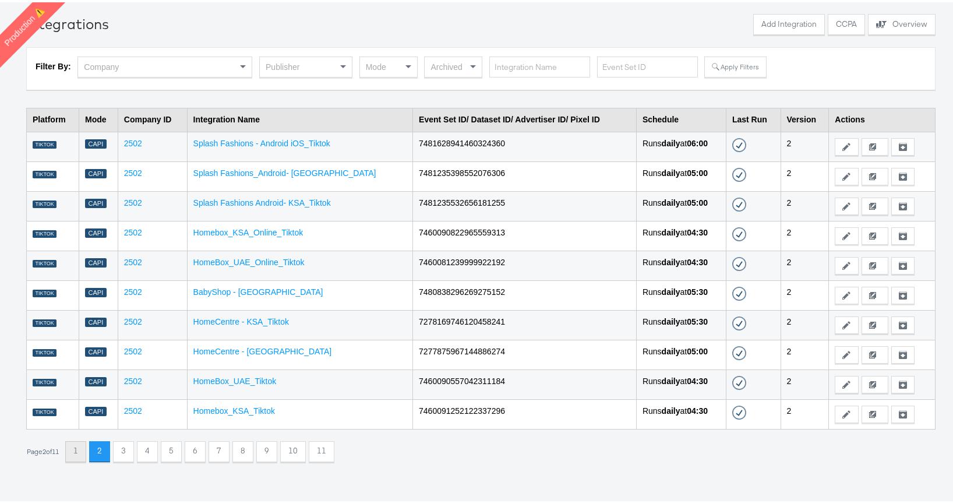
click at [82, 453] on button "1" at bounding box center [75, 449] width 21 height 21
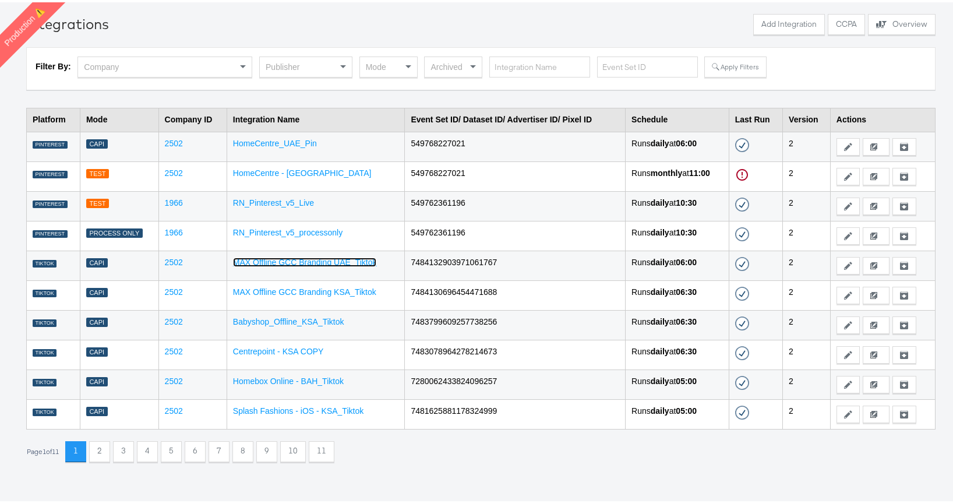
click at [298, 263] on link "MAX Offline GCC Branding UAE_Tiktok" at bounding box center [305, 259] width 144 height 9
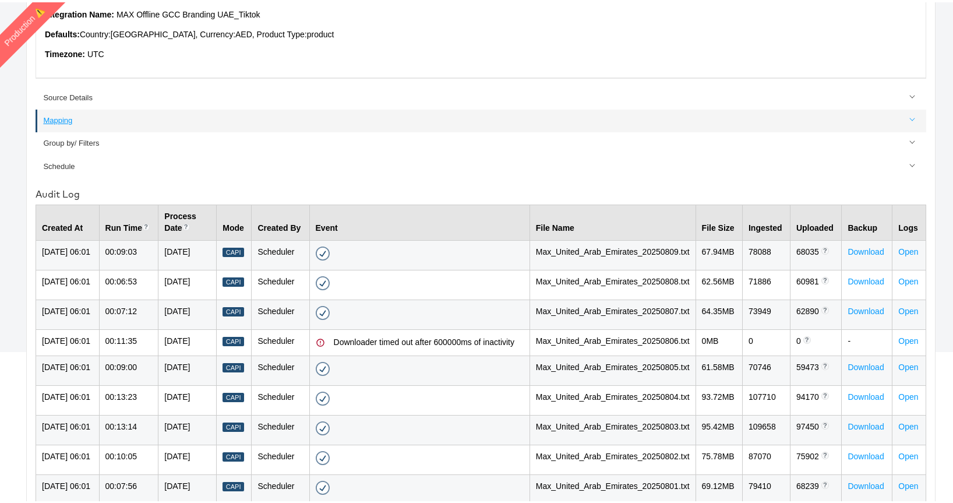
scroll to position [305, 0]
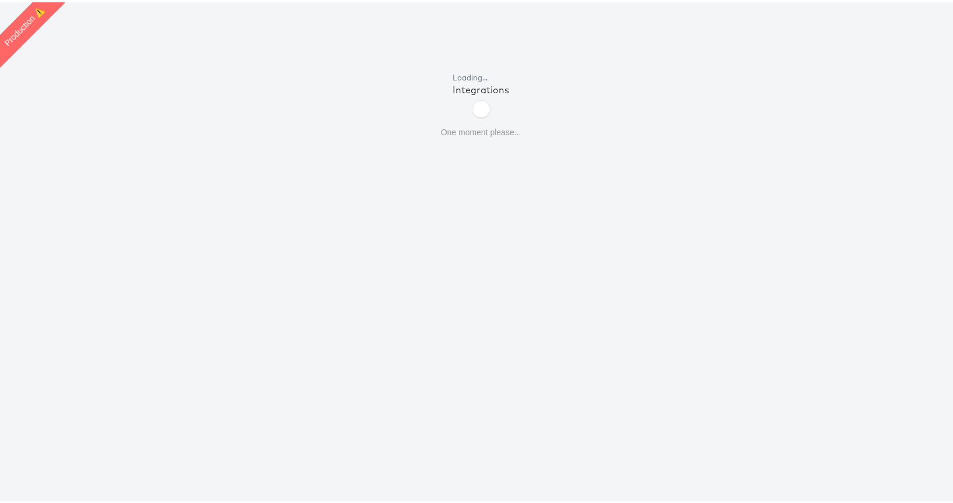
scroll to position [40, 0]
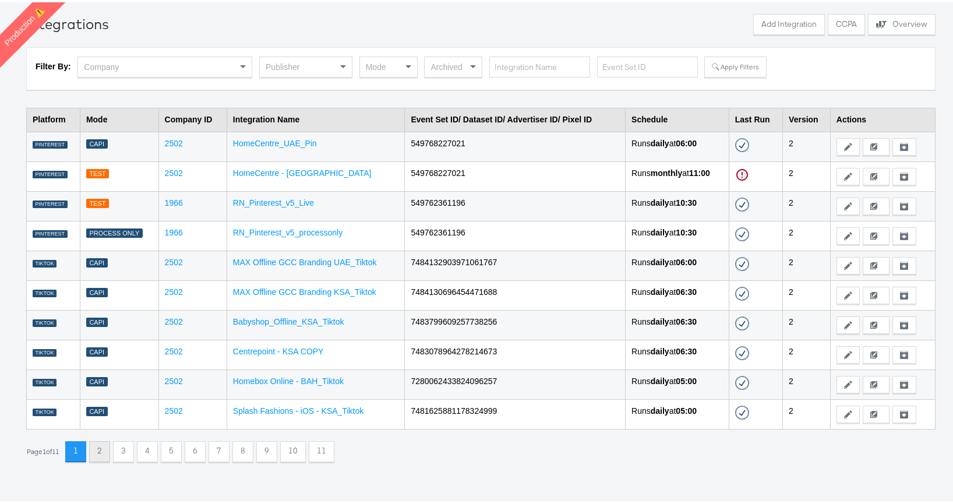
click at [96, 456] on button "2" at bounding box center [99, 449] width 21 height 21
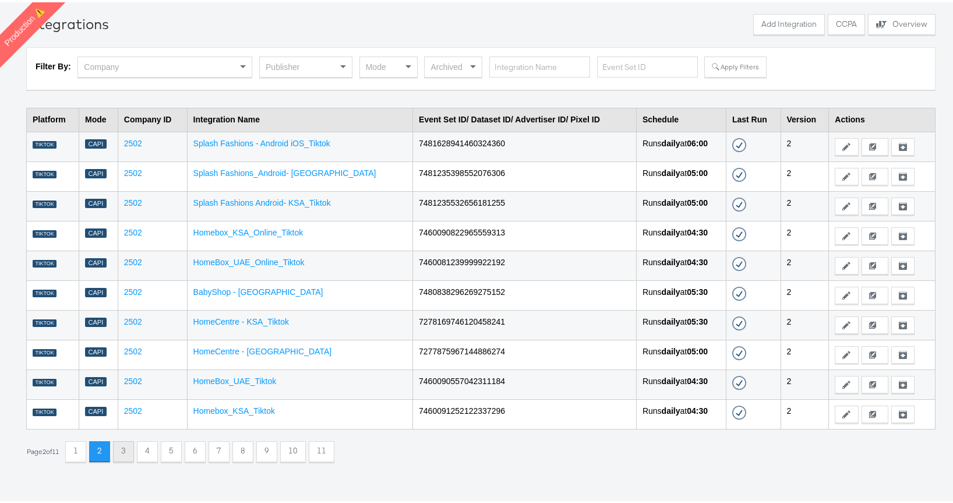
click at [134, 453] on button "3" at bounding box center [123, 449] width 21 height 21
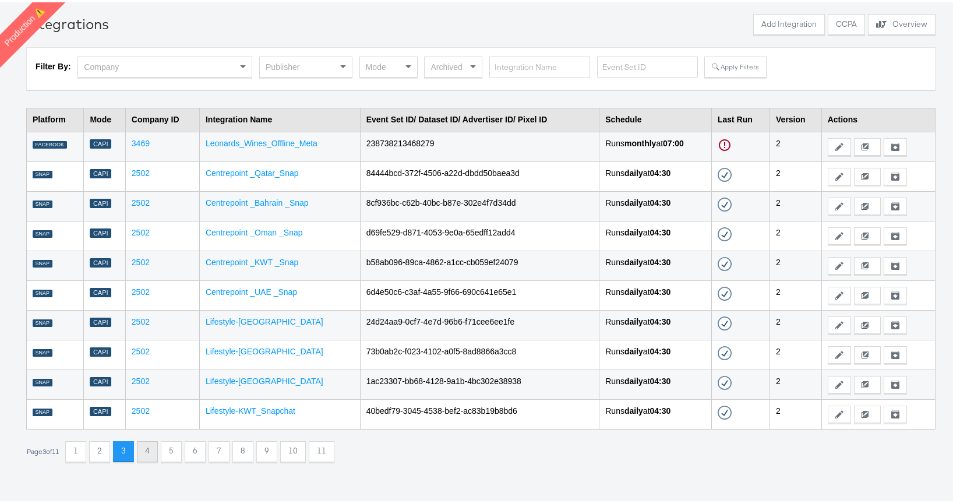
click at [147, 452] on button "4" at bounding box center [147, 449] width 21 height 21
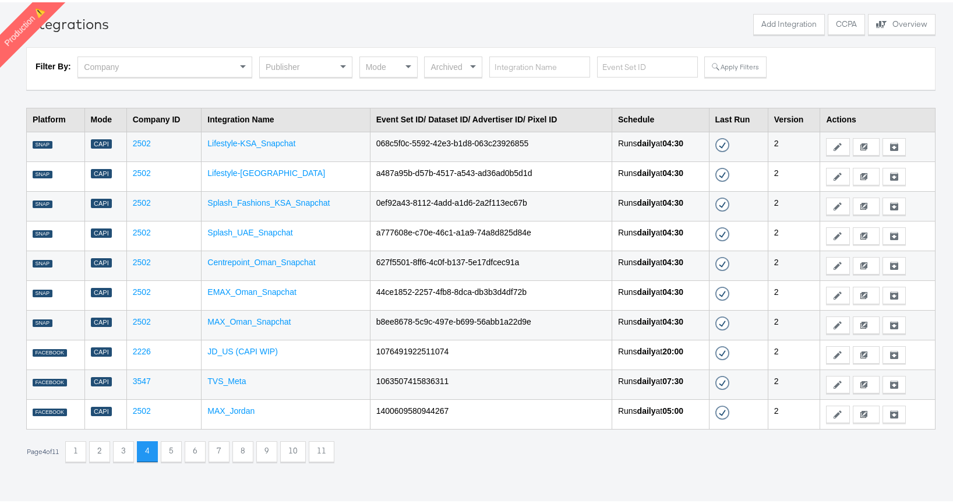
click at [235, 305] on td "EMAX_Oman_Snapchat" at bounding box center [286, 293] width 168 height 30
click at [232, 322] on link "MAX_Oman_Snapchat" at bounding box center [248, 319] width 83 height 9
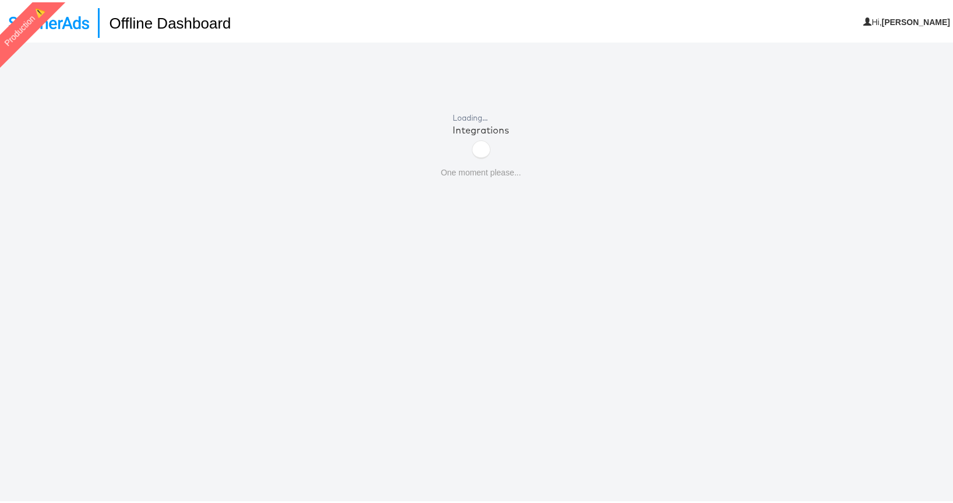
scroll to position [40, 0]
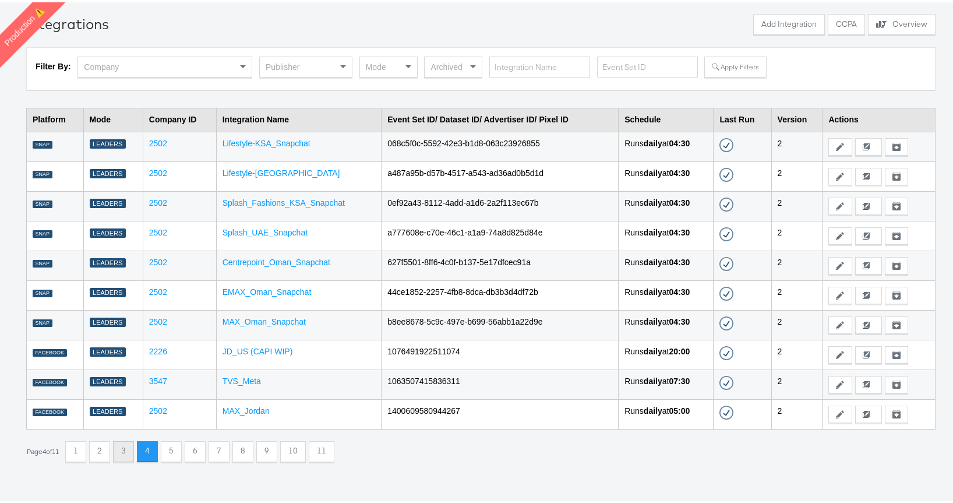
click at [124, 451] on button "3" at bounding box center [123, 449] width 21 height 21
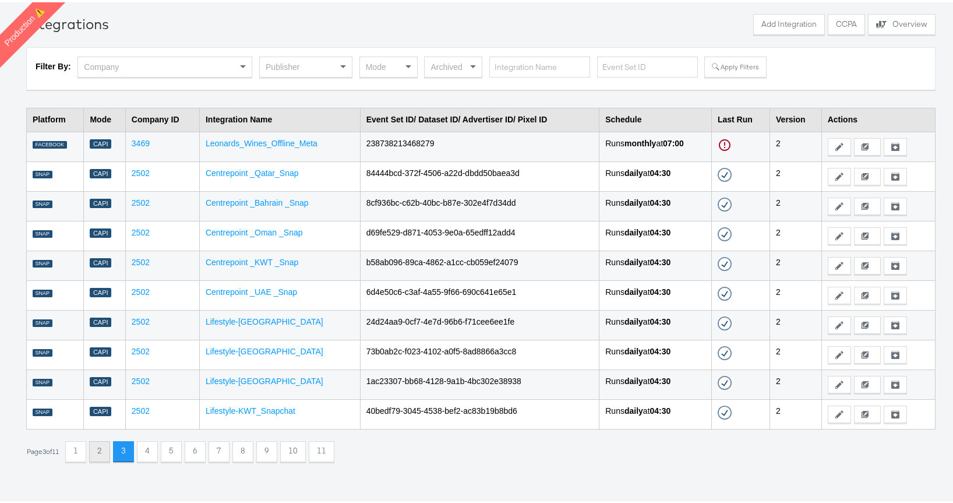
click at [108, 453] on button "2" at bounding box center [99, 449] width 21 height 21
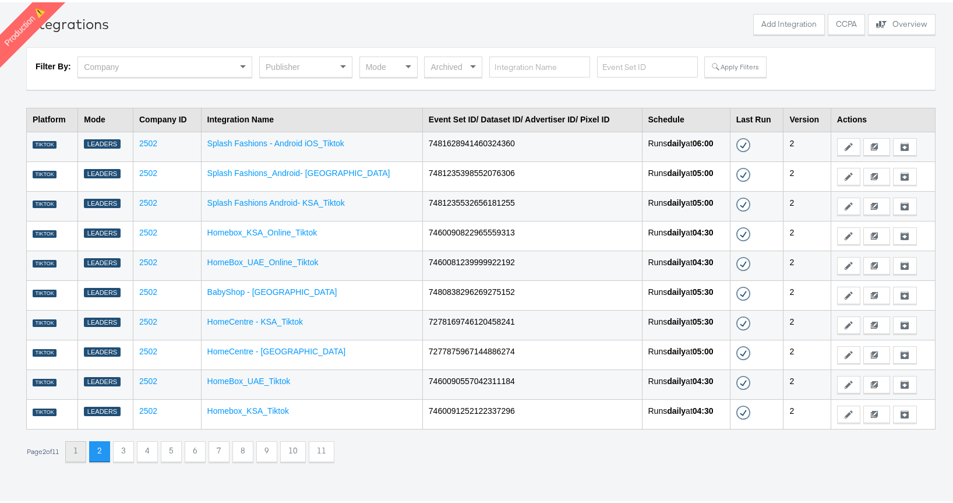
click at [78, 450] on button "1" at bounding box center [75, 449] width 21 height 21
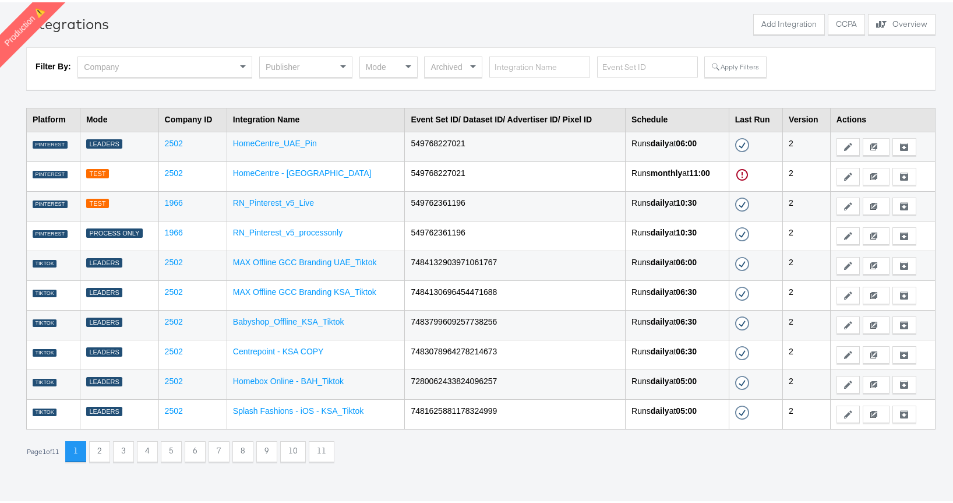
scroll to position [38, 0]
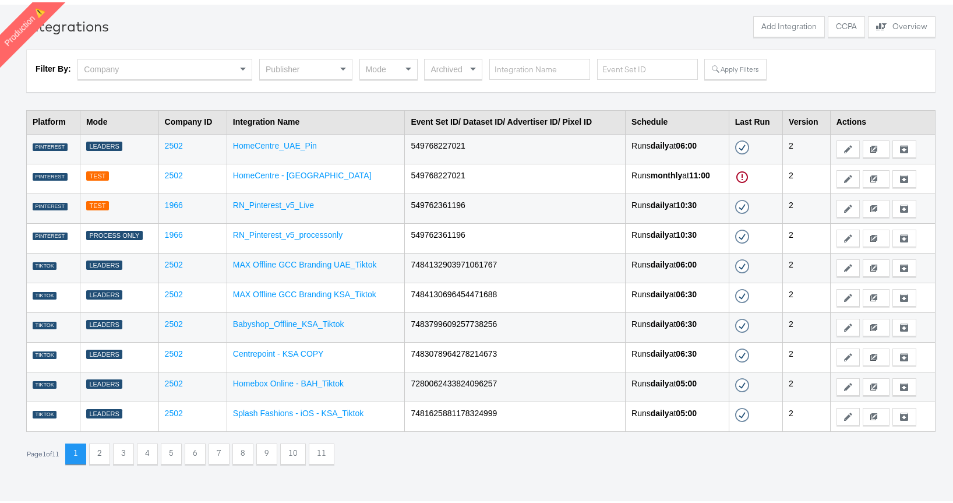
click at [387, 70] on div "Mode" at bounding box center [388, 67] width 57 height 20
click at [294, 450] on button "10" at bounding box center [293, 451] width 26 height 21
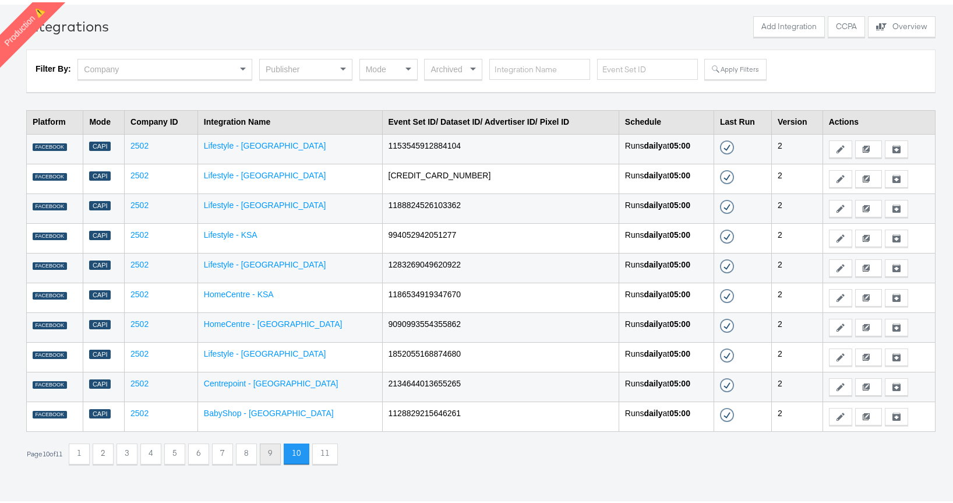
click at [268, 458] on button "9" at bounding box center [270, 451] width 21 height 21
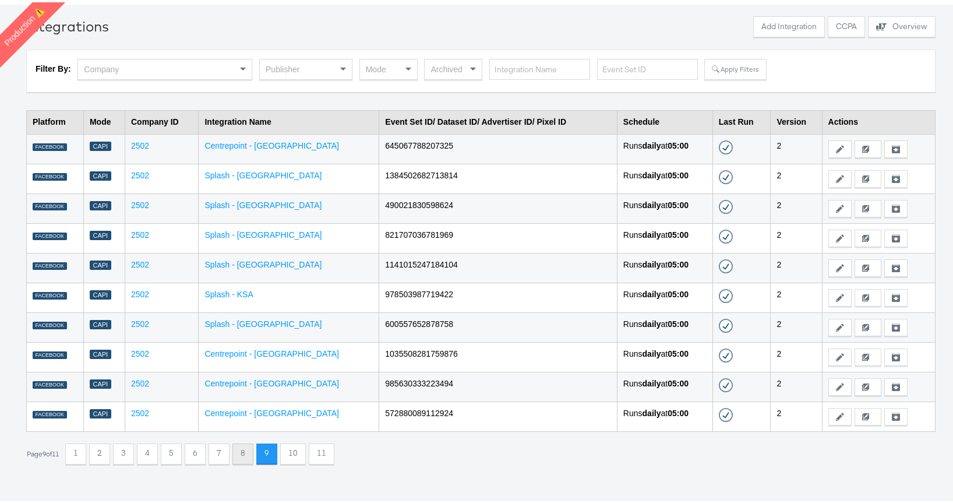
click at [236, 454] on button "8" at bounding box center [242, 451] width 21 height 21
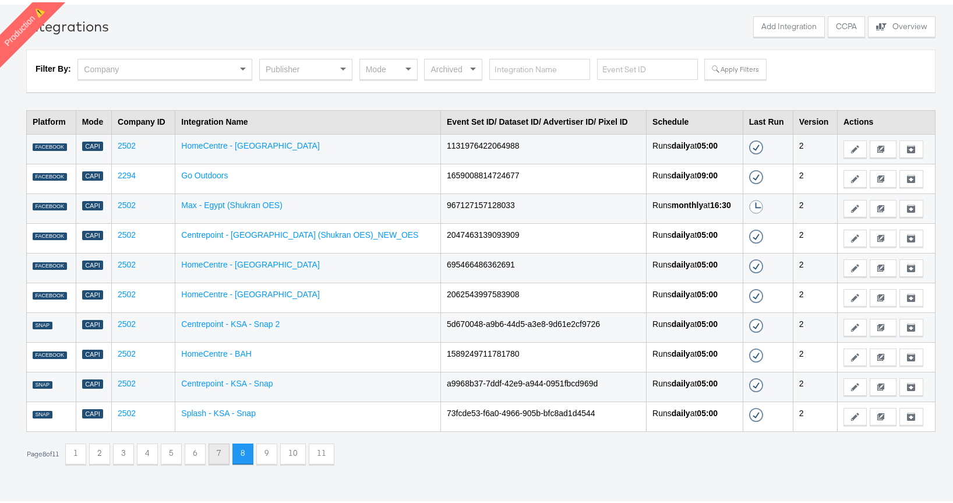
click at [222, 453] on button "7" at bounding box center [219, 451] width 21 height 21
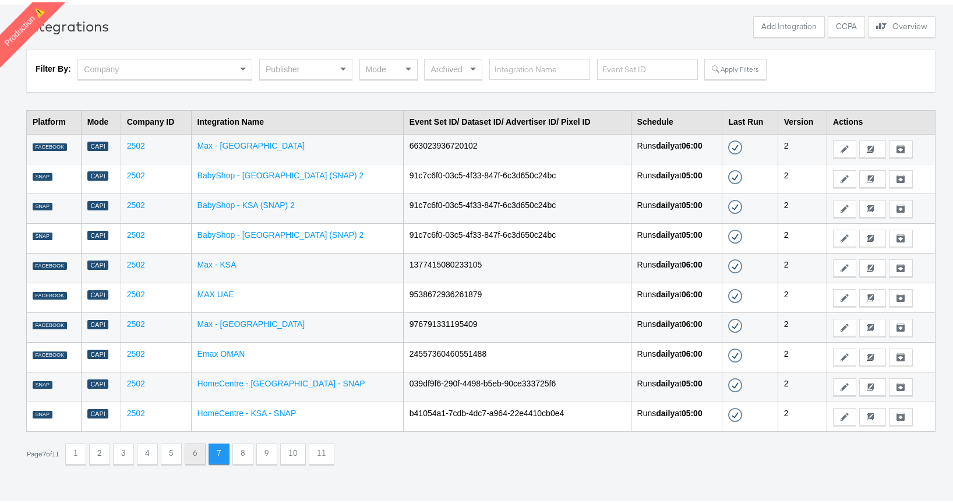
click at [201, 454] on button "6" at bounding box center [195, 451] width 21 height 21
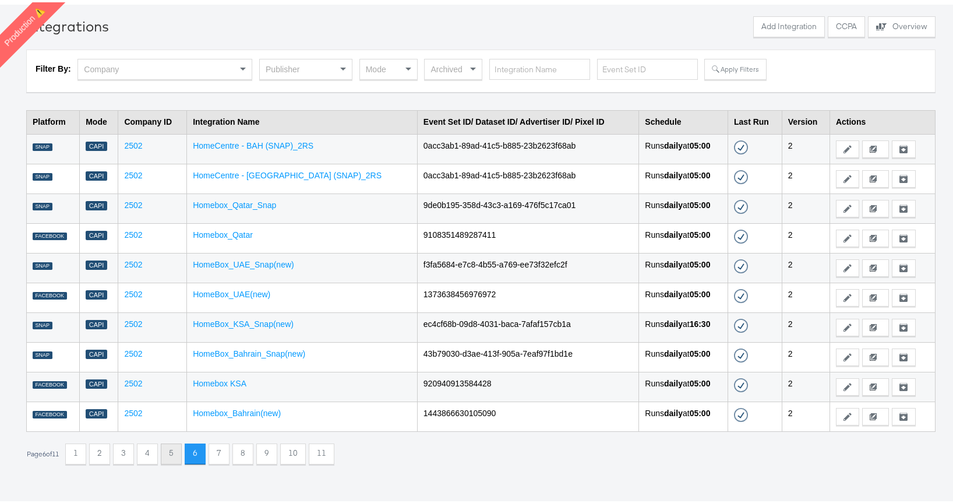
click at [175, 454] on button "5" at bounding box center [171, 451] width 21 height 21
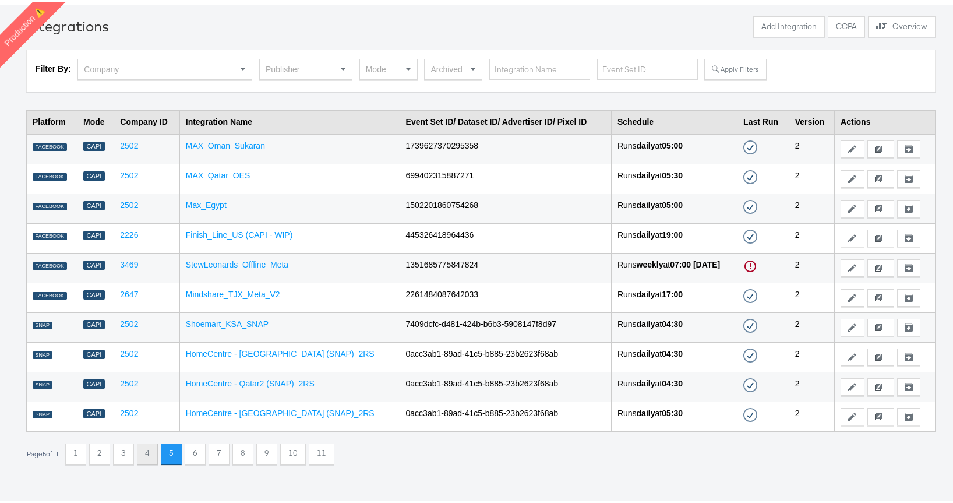
click at [149, 454] on button "4" at bounding box center [147, 451] width 21 height 21
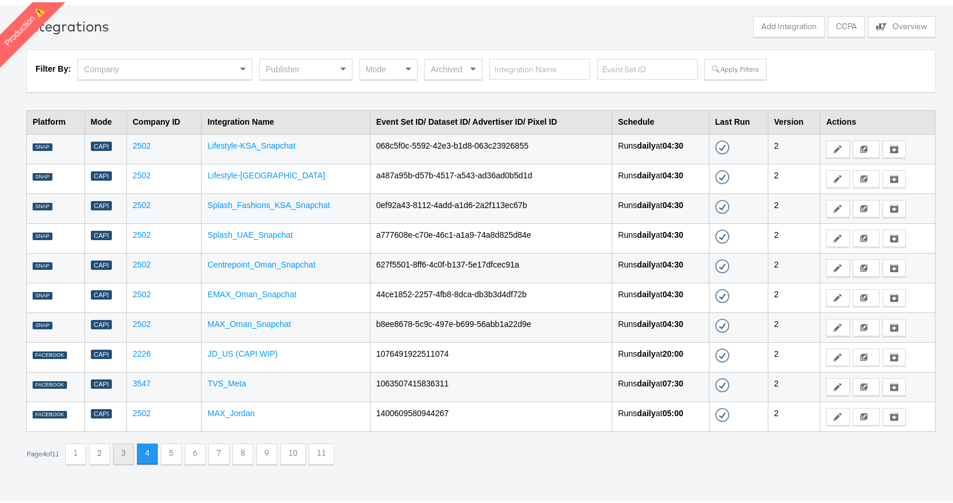
click at [128, 455] on button "3" at bounding box center [123, 451] width 21 height 21
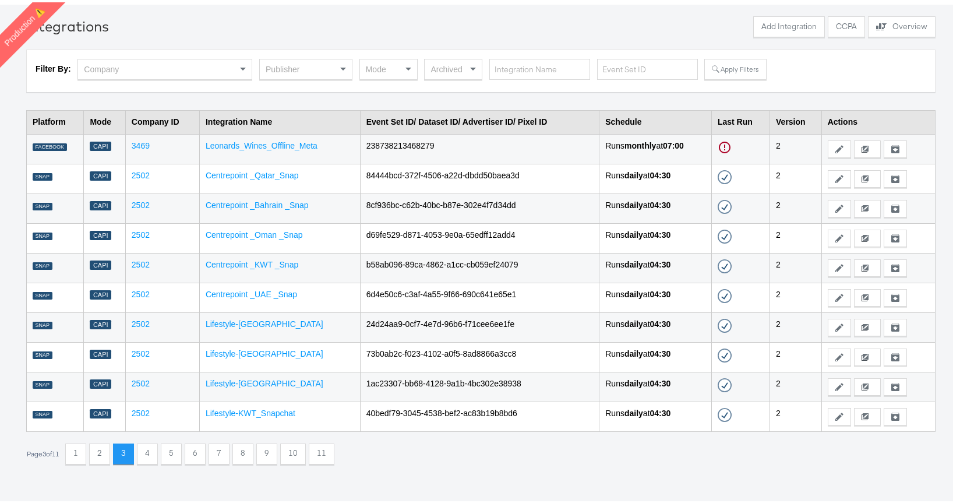
click at [110, 452] on button "2" at bounding box center [99, 451] width 21 height 21
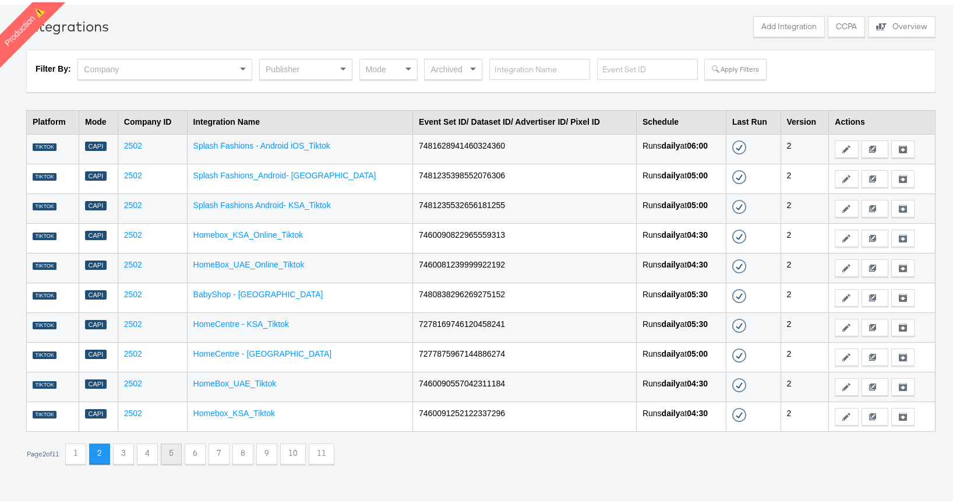
click at [169, 451] on button "5" at bounding box center [171, 451] width 21 height 21
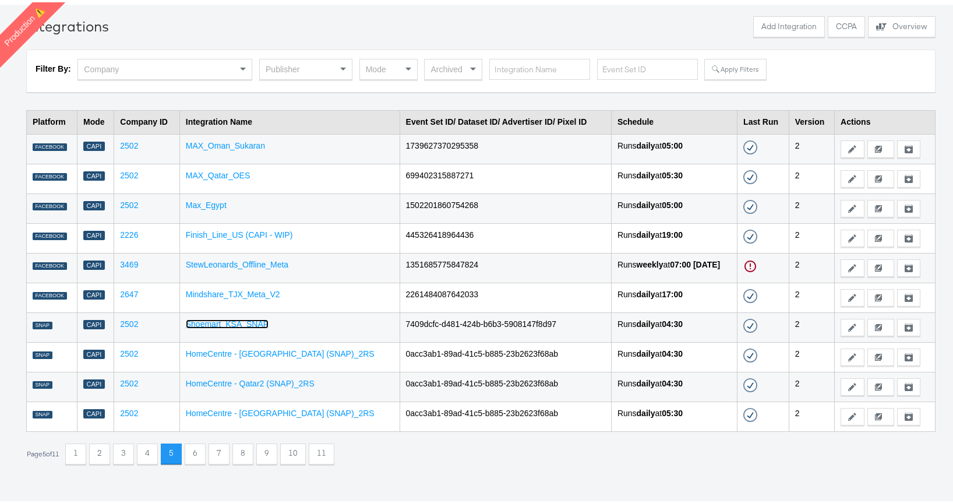
click at [234, 324] on link "Shoemart_KSA_SNAP" at bounding box center [227, 321] width 83 height 9
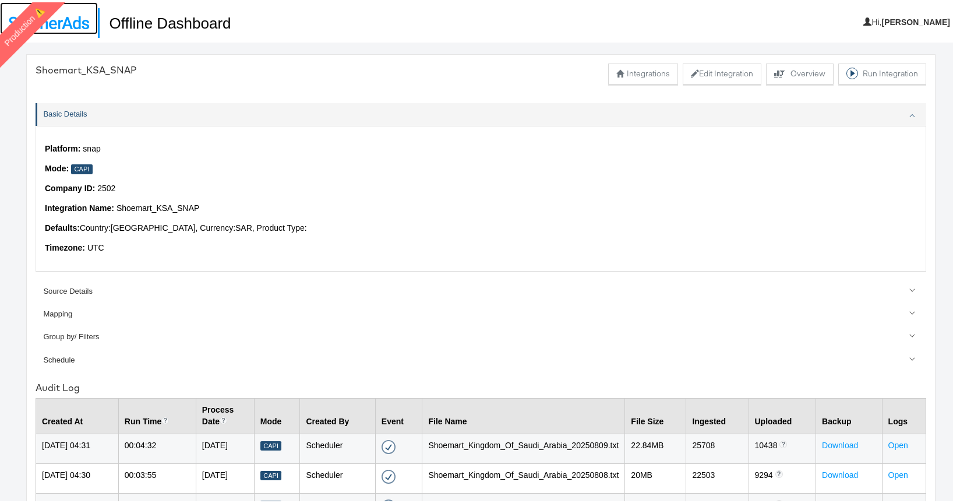
click at [77, 21] on img at bounding box center [49, 20] width 80 height 13
